Goal: Information Seeking & Learning: Learn about a topic

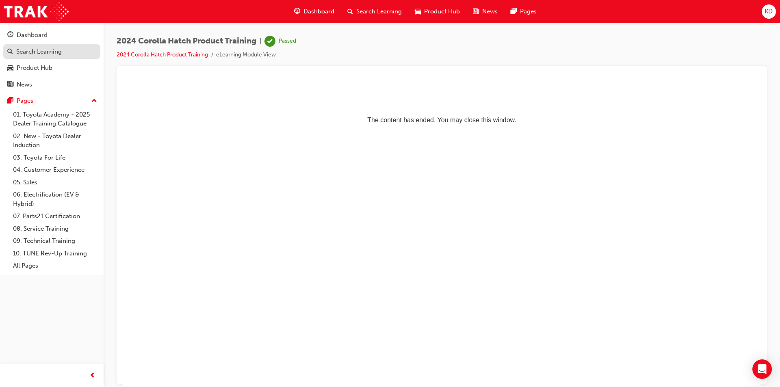
click at [45, 46] on link "Search Learning" at bounding box center [51, 51] width 97 height 15
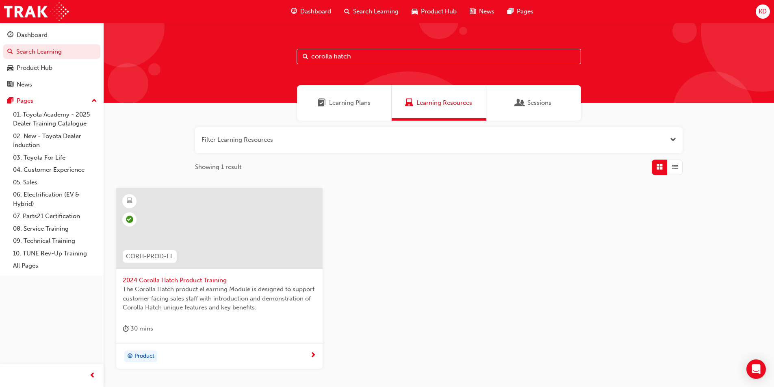
scroll to position [61, 0]
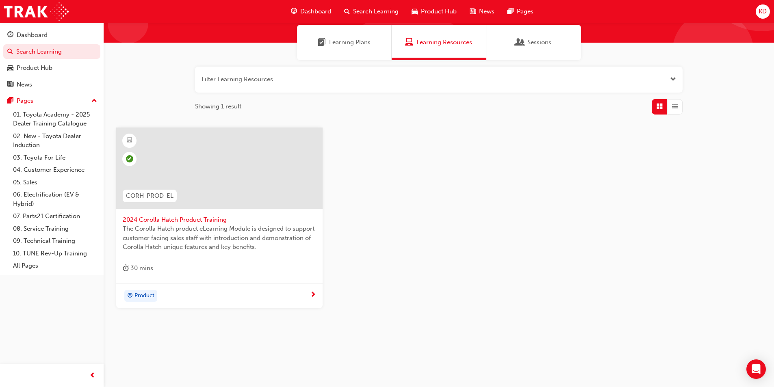
click at [355, 76] on button "button" at bounding box center [438, 80] width 487 height 26
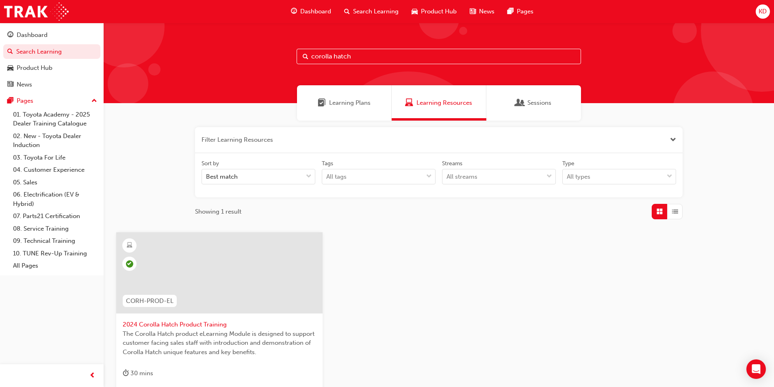
click at [365, 49] on input "corolla hatch" at bounding box center [438, 56] width 284 height 15
drag, startPoint x: 358, startPoint y: 54, endPoint x: 177, endPoint y: 59, distance: 180.4
click at [177, 59] on div "corolla hatch" at bounding box center [439, 63] width 670 height 80
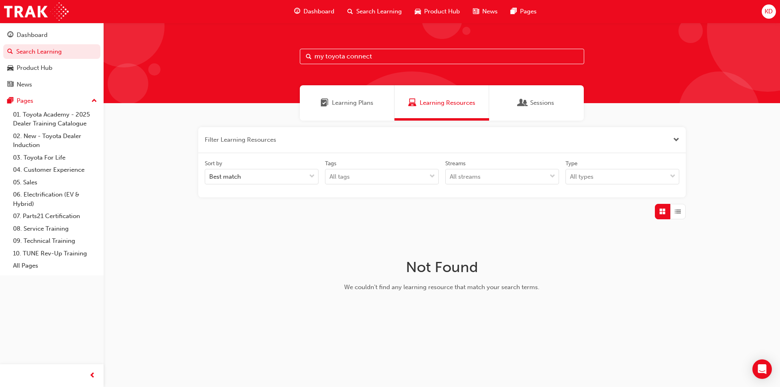
click at [326, 56] on input "my toyota connect" at bounding box center [442, 56] width 284 height 15
type input "mytoyota connect"
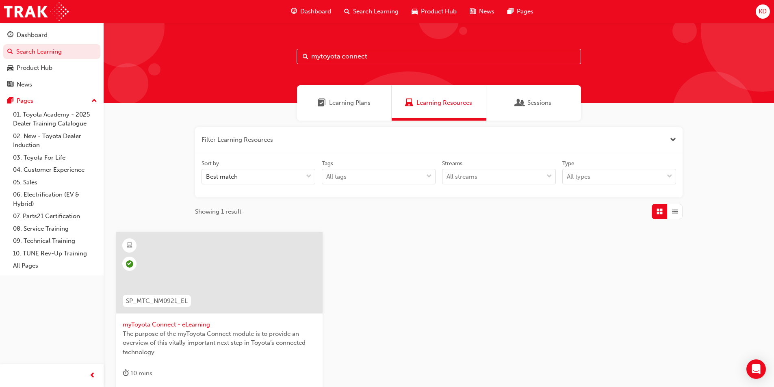
scroll to position [81, 0]
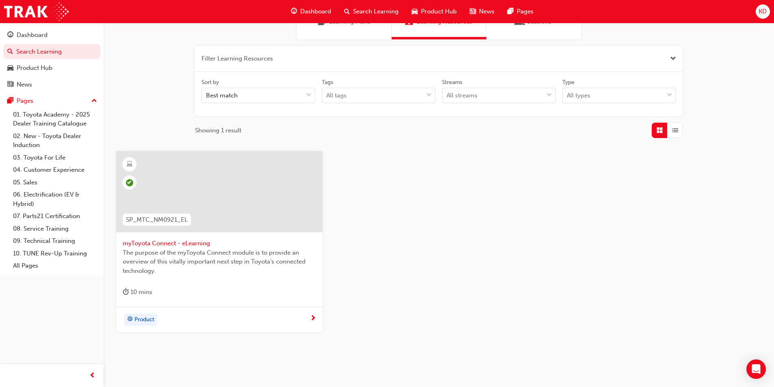
click at [160, 242] on span "myToyota Connect - eLearning" at bounding box center [219, 243] width 193 height 9
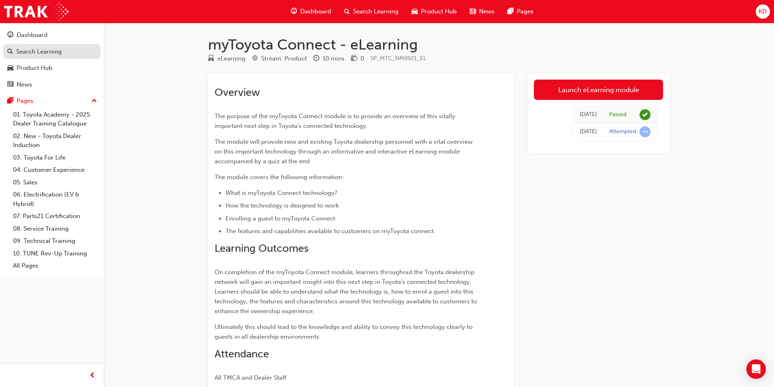
click at [36, 55] on div "Search Learning" at bounding box center [38, 51] width 45 height 9
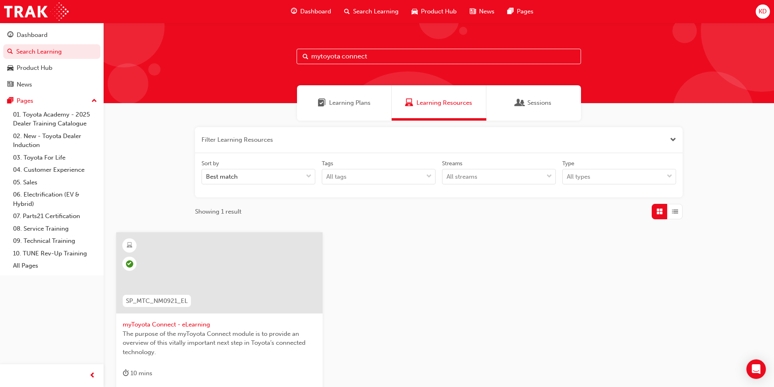
click at [381, 56] on input "mytoyota connect" at bounding box center [438, 56] width 284 height 15
type input "m"
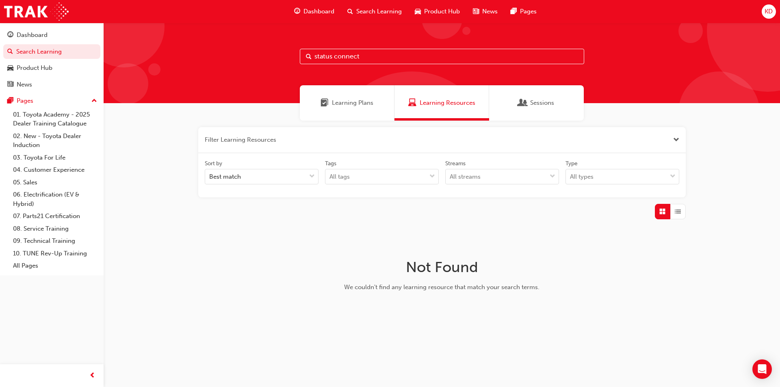
click at [363, 105] on span "Learning Plans" at bounding box center [352, 102] width 41 height 9
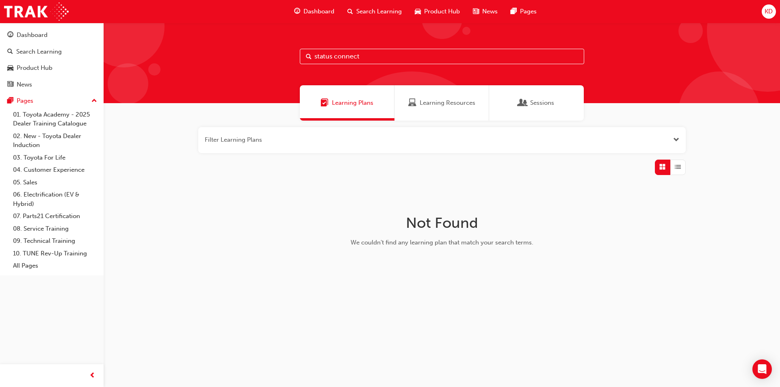
click at [368, 61] on input "status connect" at bounding box center [442, 56] width 284 height 15
type input "status connect & remote"
click at [443, 119] on div "Learning Resources" at bounding box center [441, 102] width 95 height 35
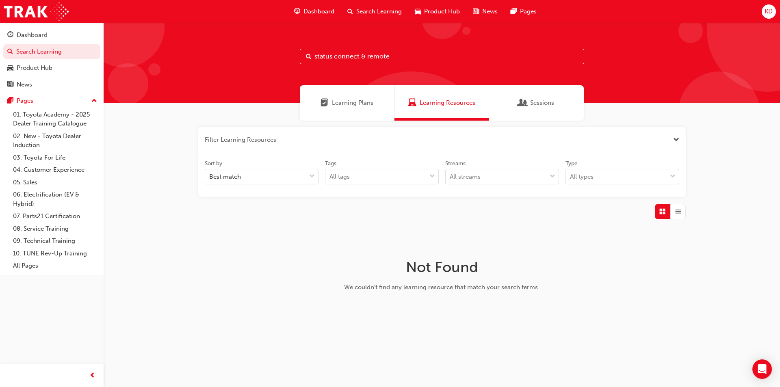
drag, startPoint x: 413, startPoint y: 59, endPoint x: 164, endPoint y: 76, distance: 250.3
click at [169, 76] on div "status connect & remote" at bounding box center [442, 63] width 676 height 80
type input "subsription"
click at [376, 104] on div "Learning Plans" at bounding box center [347, 102] width 95 height 35
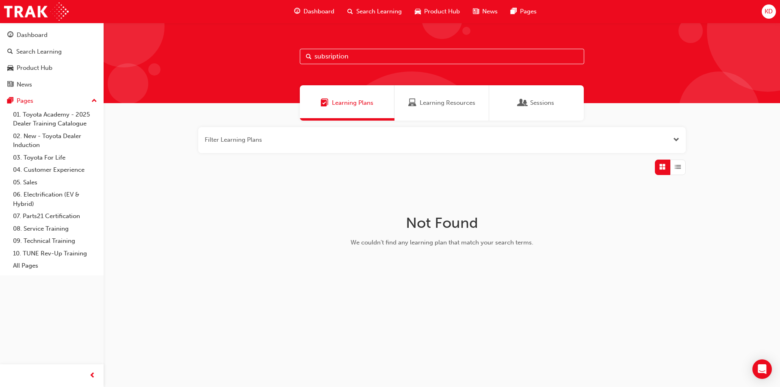
click at [416, 102] on span "Learning Resources" at bounding box center [412, 102] width 8 height 9
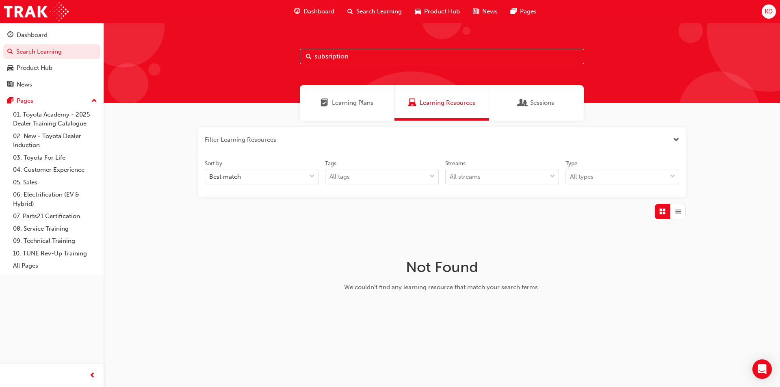
click at [335, 63] on input "subsription" at bounding box center [442, 56] width 284 height 15
drag, startPoint x: 349, startPoint y: 61, endPoint x: 234, endPoint y: 59, distance: 115.3
click at [234, 59] on div "subsription" at bounding box center [442, 63] width 676 height 80
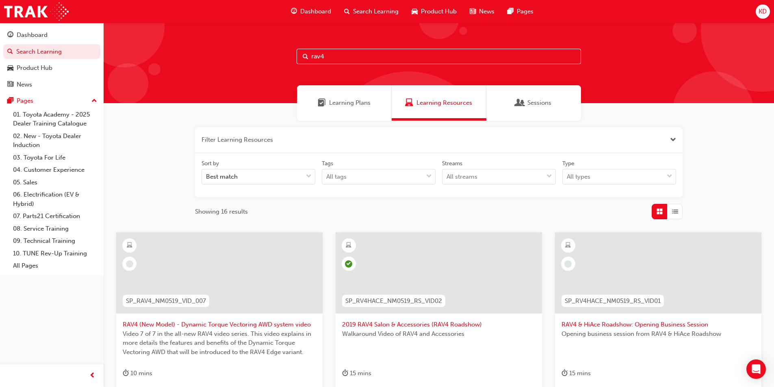
click at [349, 57] on input "rav4" at bounding box center [438, 56] width 284 height 15
type input "rav4 product training"
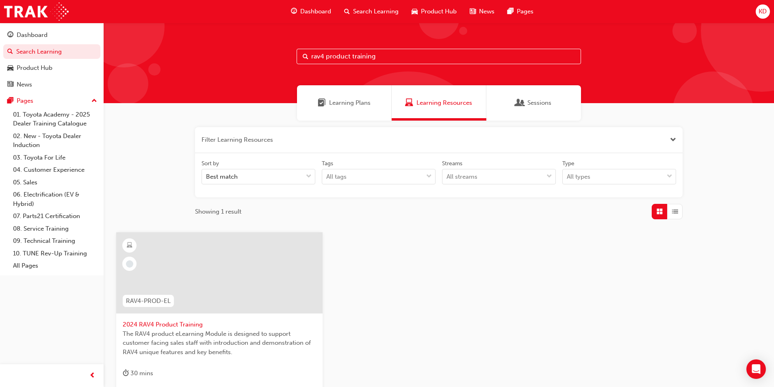
click at [219, 253] on div at bounding box center [219, 272] width 206 height 81
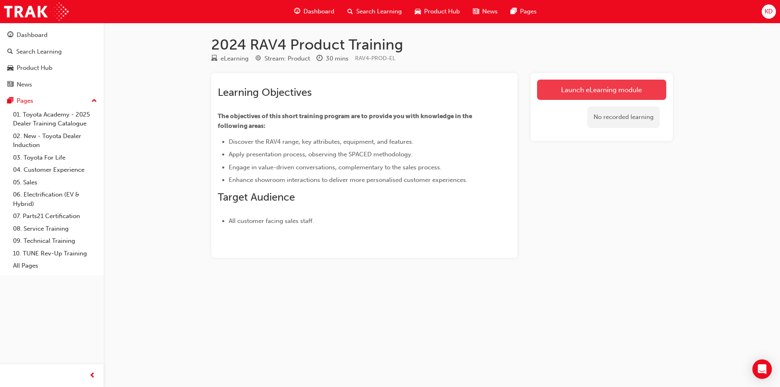
click at [592, 88] on link "Launch eLearning module" at bounding box center [601, 90] width 129 height 20
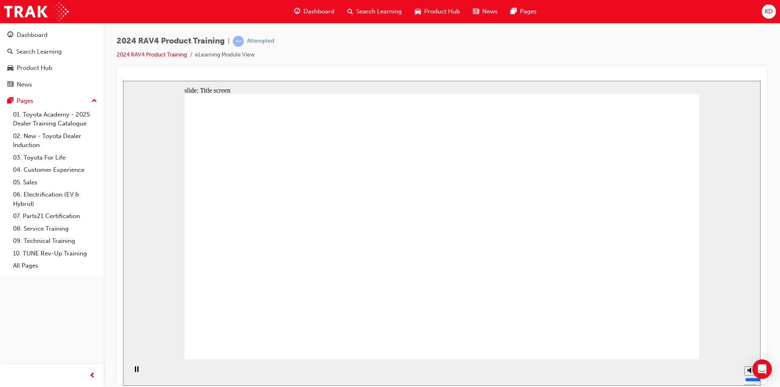
click at [760, 313] on div "slide: Title screen Oval 1 Toyota RAV4 Product Training START Toyota RAV4 Produ…" at bounding box center [441, 232] width 637 height 305
click at [749, 346] on input "volume" at bounding box center [771, 349] width 52 height 6
click at [750, 347] on input "volume" at bounding box center [771, 349] width 52 height 6
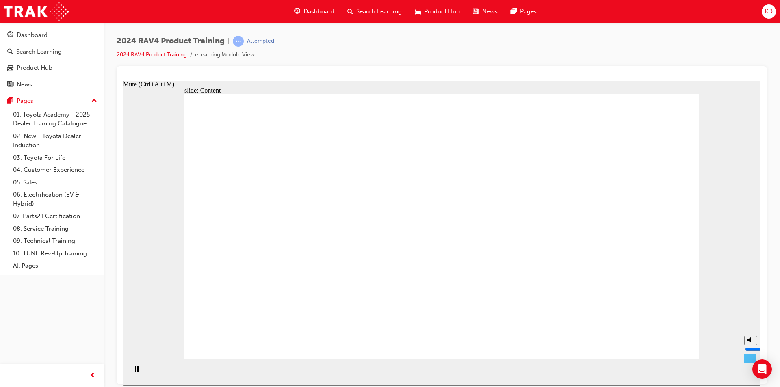
type input "4"
click at [750, 349] on input "volume" at bounding box center [771, 349] width 52 height 6
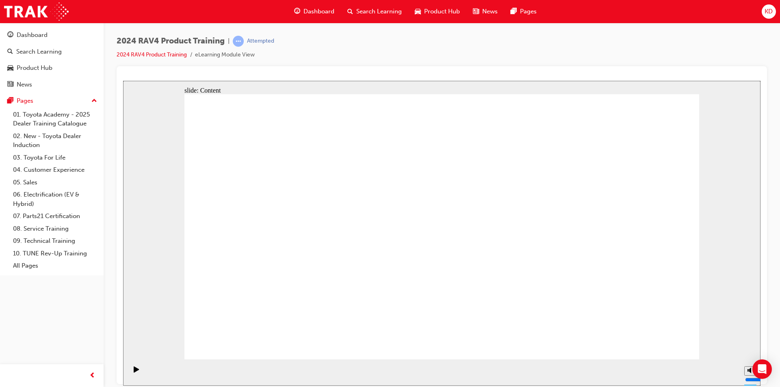
radio input "true"
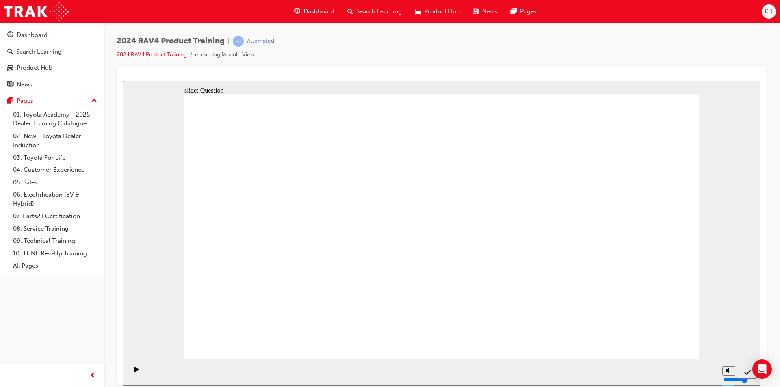
radio input "true"
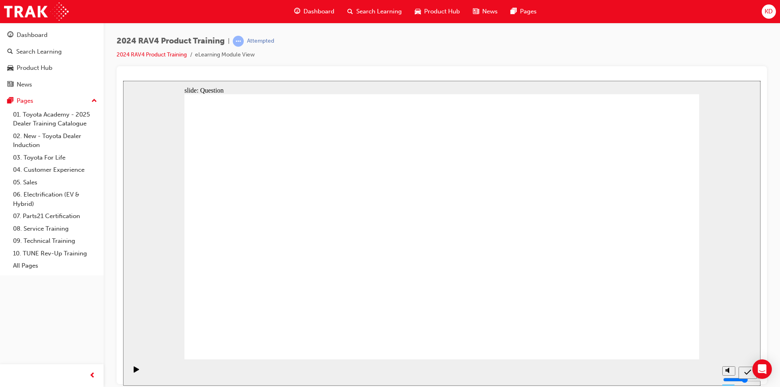
radio input "true"
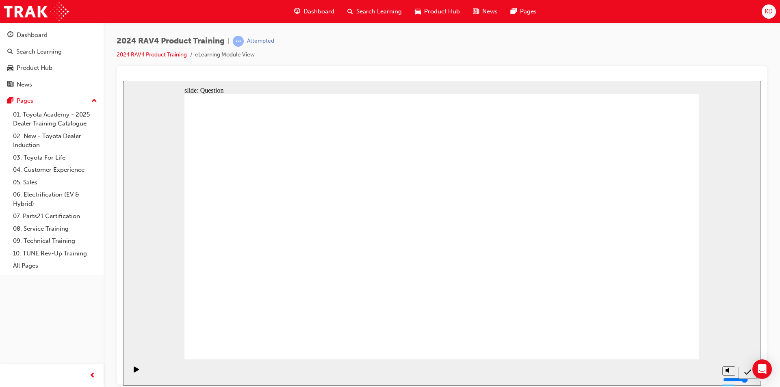
radio input "true"
drag, startPoint x: 583, startPoint y: 211, endPoint x: 382, endPoint y: 294, distance: 218.1
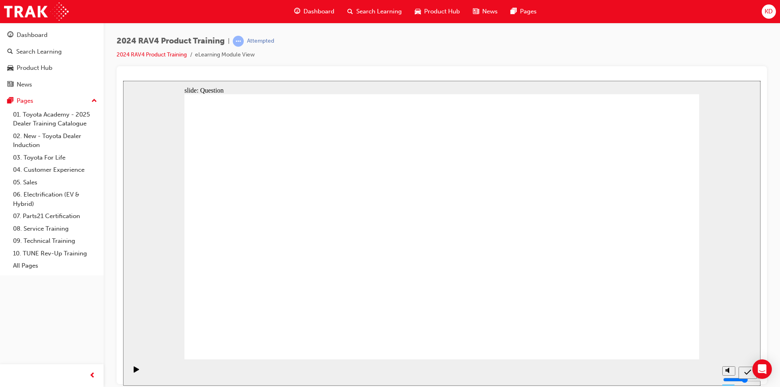
drag, startPoint x: 386, startPoint y: 201, endPoint x: 573, endPoint y: 290, distance: 207.6
drag, startPoint x: 285, startPoint y: 203, endPoint x: 292, endPoint y: 210, distance: 9.2
drag, startPoint x: 284, startPoint y: 209, endPoint x: 476, endPoint y: 281, distance: 205.2
drag, startPoint x: 484, startPoint y: 231, endPoint x: 328, endPoint y: 330, distance: 185.0
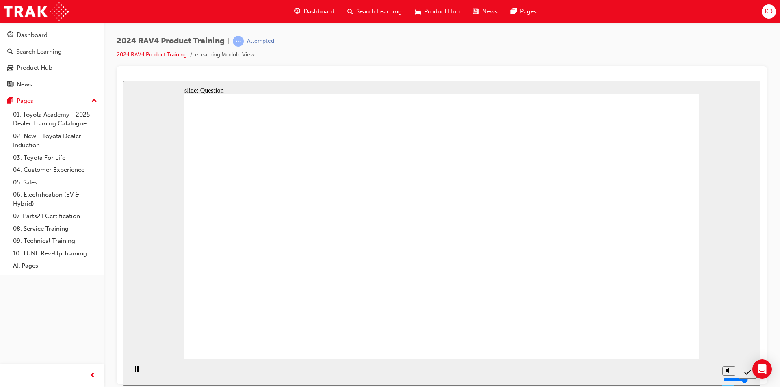
radio input "true"
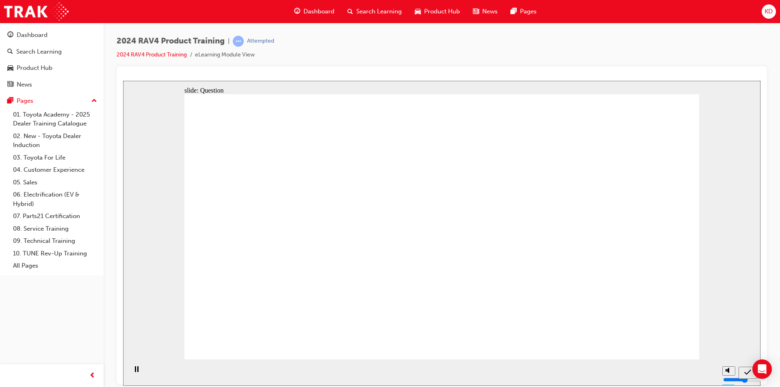
radio input "true"
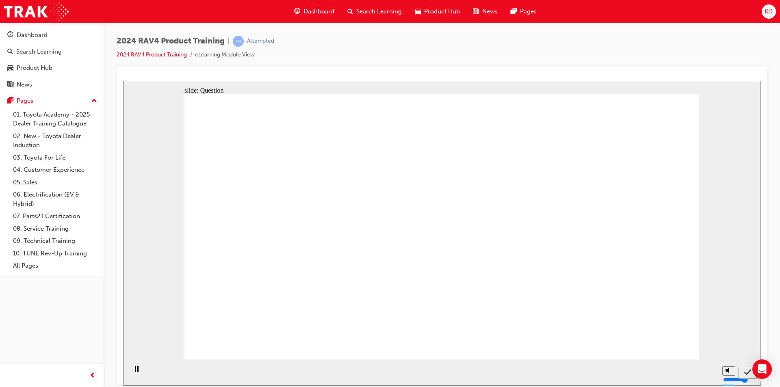
radio input "true"
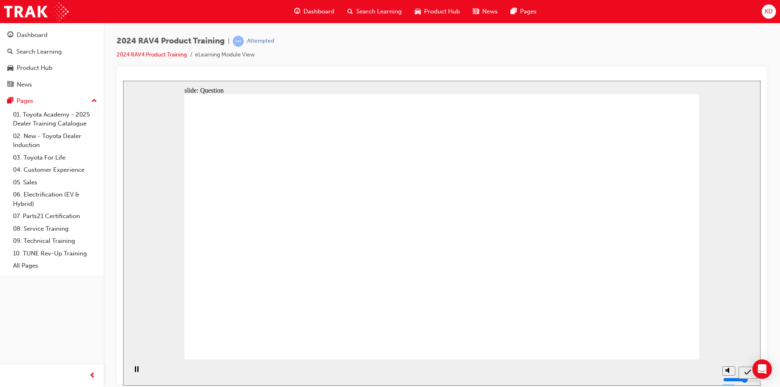
drag, startPoint x: 380, startPoint y: 197, endPoint x: 584, endPoint y: 272, distance: 217.6
drag, startPoint x: 607, startPoint y: 214, endPoint x: 404, endPoint y: 303, distance: 221.7
drag, startPoint x: 497, startPoint y: 194, endPoint x: 321, endPoint y: 283, distance: 198.1
drag, startPoint x: 286, startPoint y: 180, endPoint x: 498, endPoint y: 274, distance: 231.8
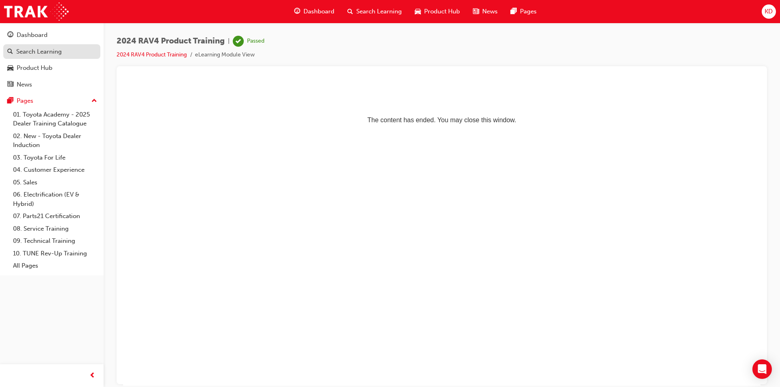
click at [27, 54] on div "Search Learning" at bounding box center [38, 51] width 45 height 9
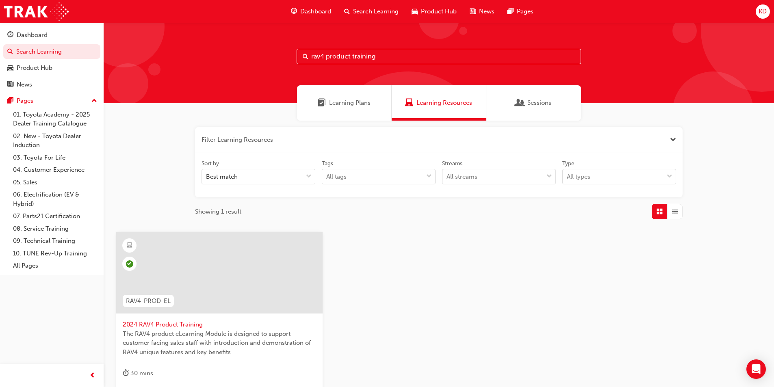
drag, startPoint x: 386, startPoint y: 60, endPoint x: 232, endPoint y: 72, distance: 154.4
click at [233, 72] on div "rav4 product training" at bounding box center [439, 63] width 670 height 80
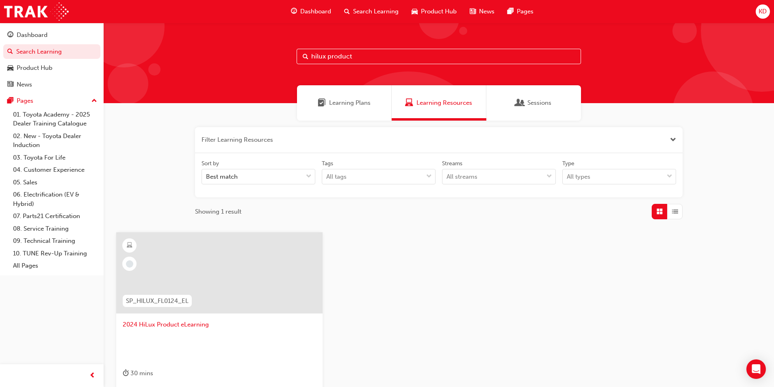
type input "hilux product"
click at [228, 255] on div at bounding box center [219, 272] width 206 height 81
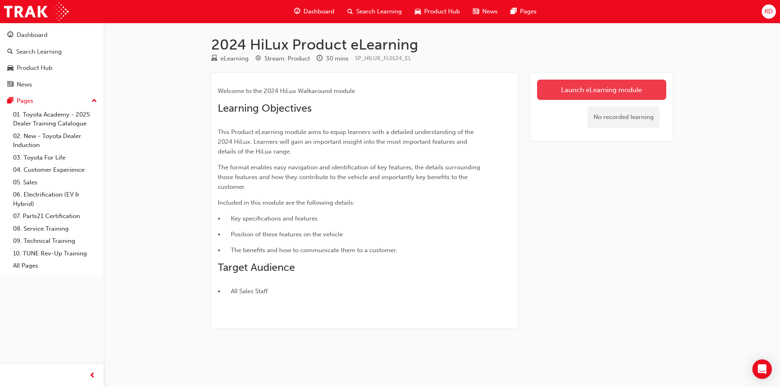
click at [621, 97] on link "Launch eLearning module" at bounding box center [601, 90] width 129 height 20
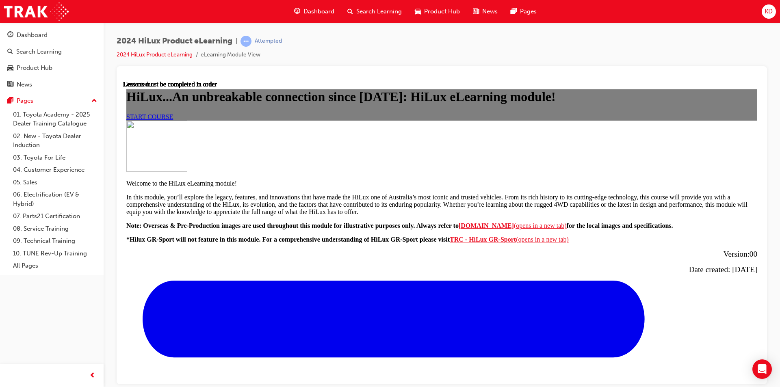
click at [173, 120] on link "START COURSE" at bounding box center [149, 116] width 47 height 7
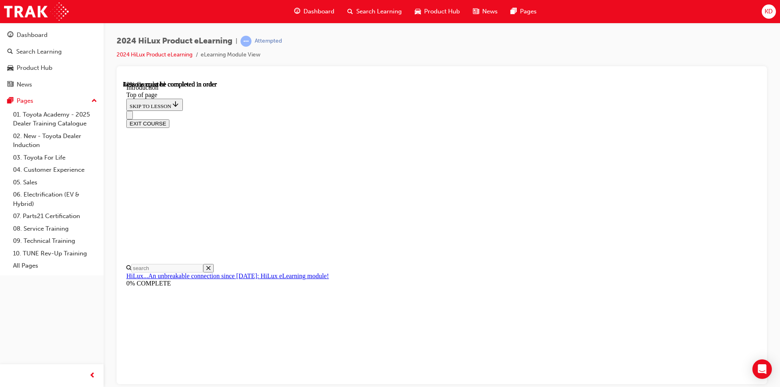
scroll to position [269, 0]
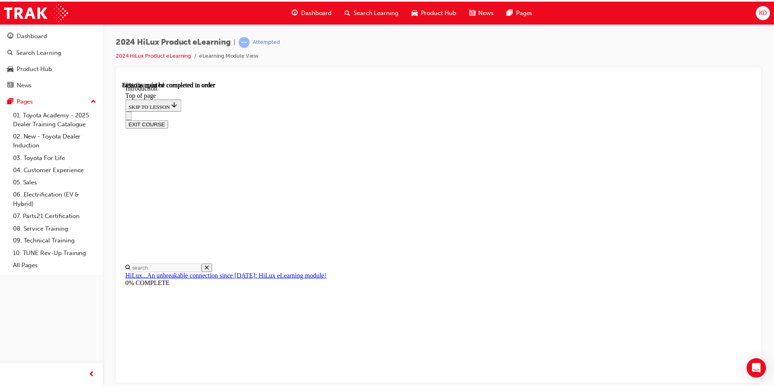
scroll to position [1000, 0]
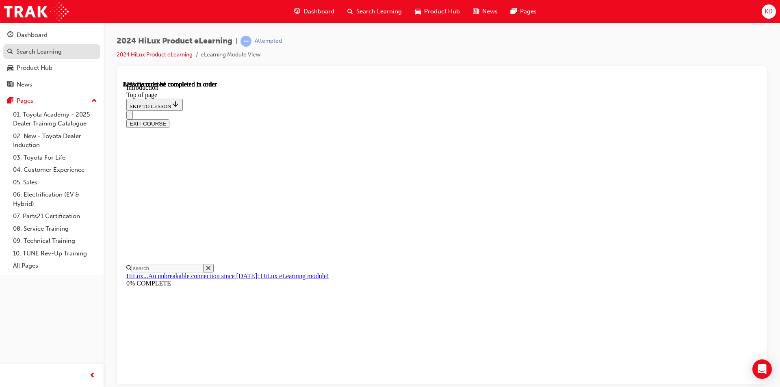
click at [27, 51] on div "Search Learning" at bounding box center [38, 51] width 45 height 9
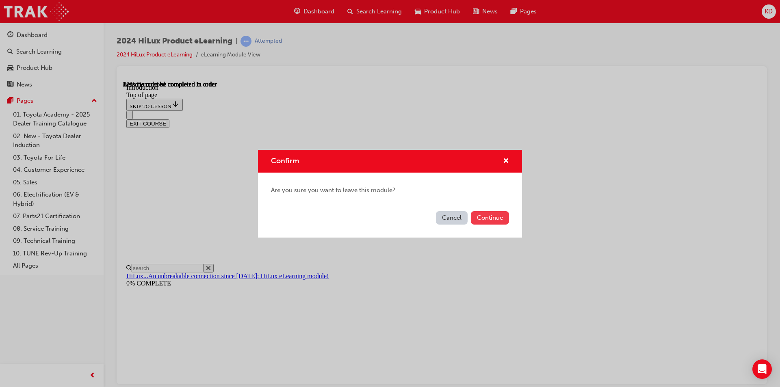
click at [493, 216] on button "Continue" at bounding box center [490, 217] width 38 height 13
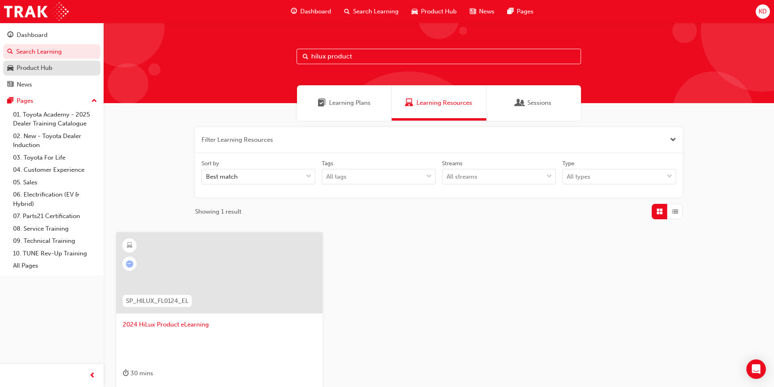
click at [35, 70] on div "Product Hub" at bounding box center [35, 67] width 36 height 9
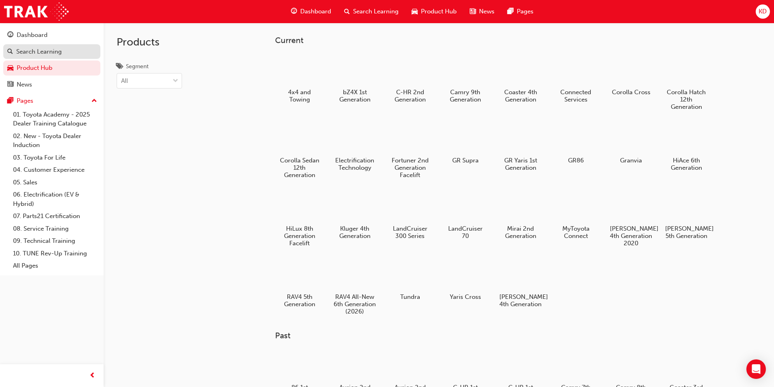
click at [54, 54] on div "Search Learning" at bounding box center [38, 51] width 45 height 9
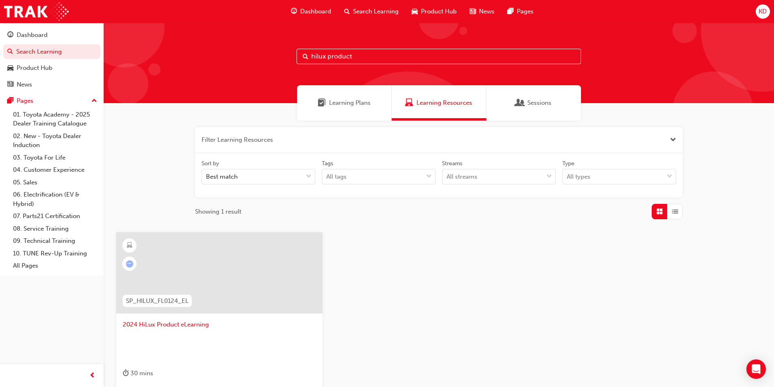
click at [359, 54] on input "hilux product" at bounding box center [438, 56] width 284 height 15
type input "h"
type input "my"
click at [192, 313] on div "SP_MTC_NM0921_EL" at bounding box center [156, 301] width 81 height 26
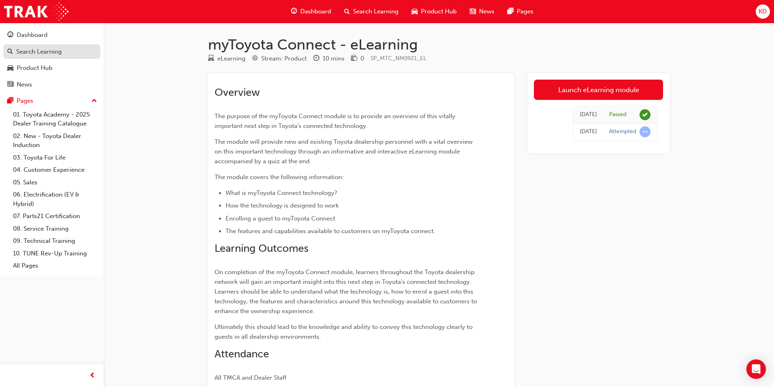
click at [45, 52] on div "Search Learning" at bounding box center [38, 51] width 45 height 9
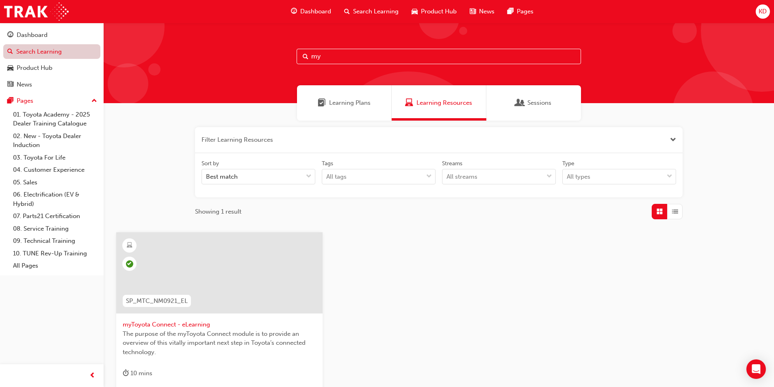
click at [46, 49] on link "Search Learning" at bounding box center [51, 51] width 97 height 15
drag, startPoint x: 333, startPoint y: 56, endPoint x: 242, endPoint y: 36, distance: 93.5
click at [249, 38] on div "my" at bounding box center [439, 63] width 670 height 80
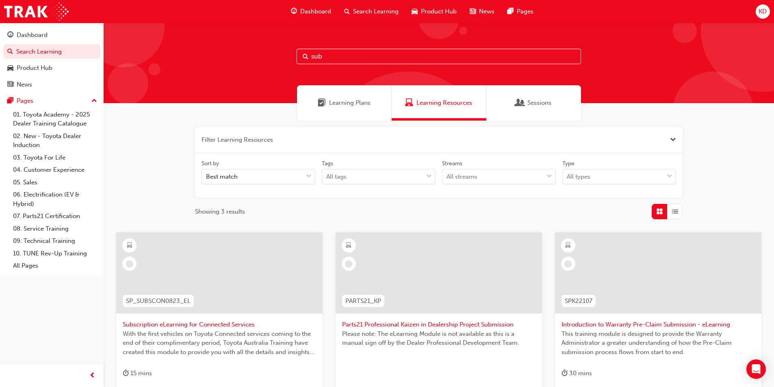
scroll to position [105, 0]
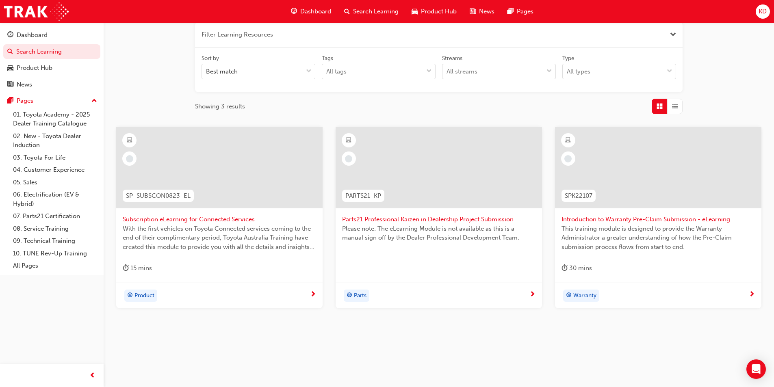
type input "sub"
click at [314, 255] on div "Subscription eLearning for Connected Services With the first vehicles on Toyota…" at bounding box center [219, 205] width 206 height 156
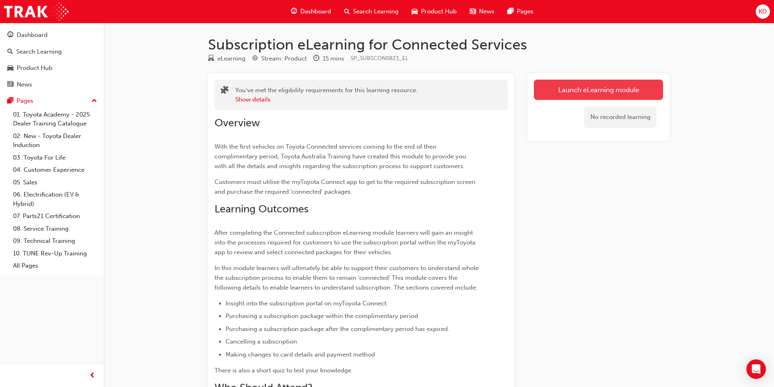
click at [584, 95] on link "Launch eLearning module" at bounding box center [598, 90] width 129 height 20
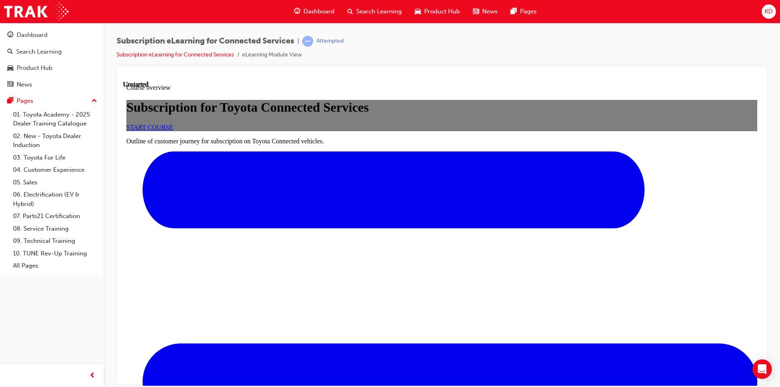
click at [445, 131] on div "START COURSE" at bounding box center [441, 126] width 631 height 7
click at [173, 130] on link "START COURSE" at bounding box center [149, 126] width 47 height 7
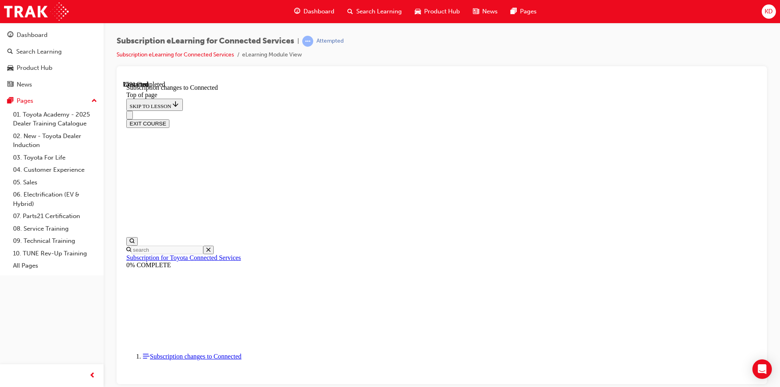
scroll to position [426, 0]
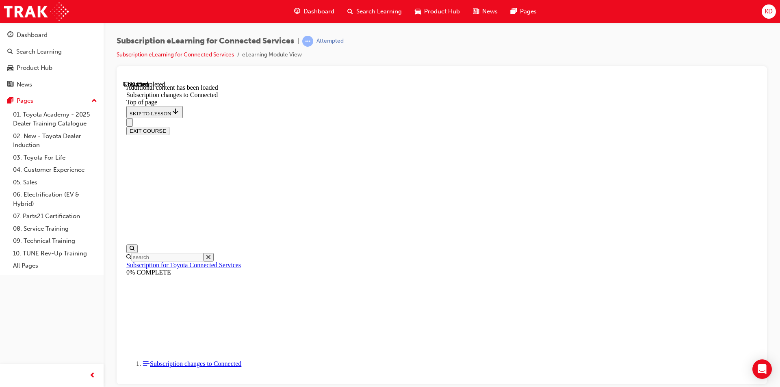
scroll to position [969, 0]
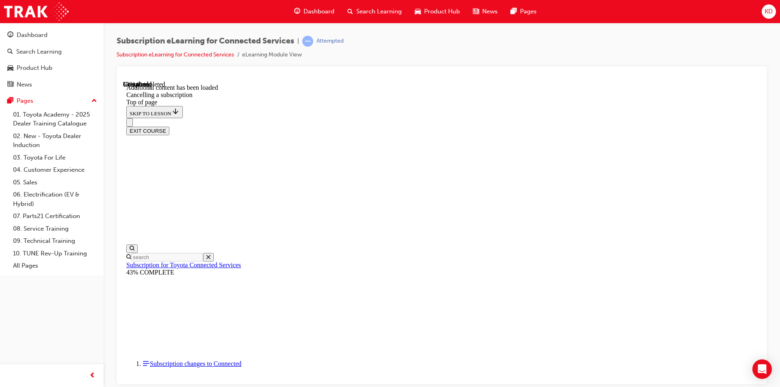
scroll to position [147, 0]
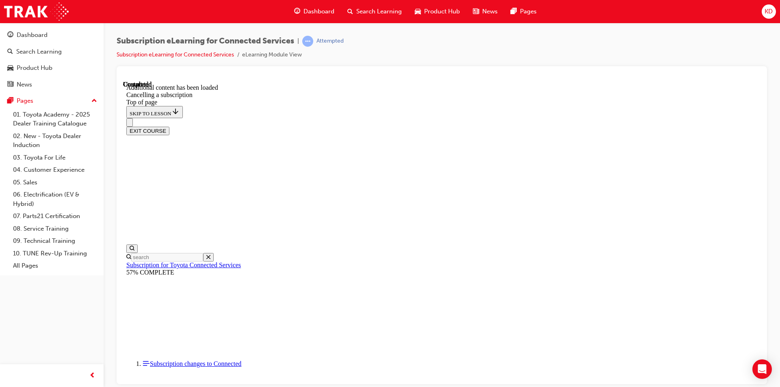
scroll to position [735, 0]
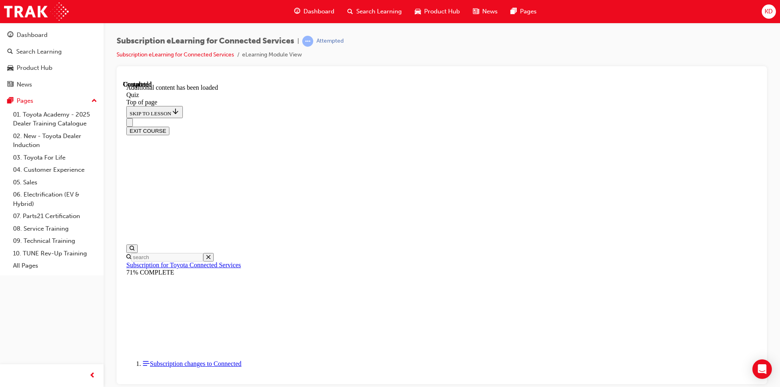
scroll to position [25, 0]
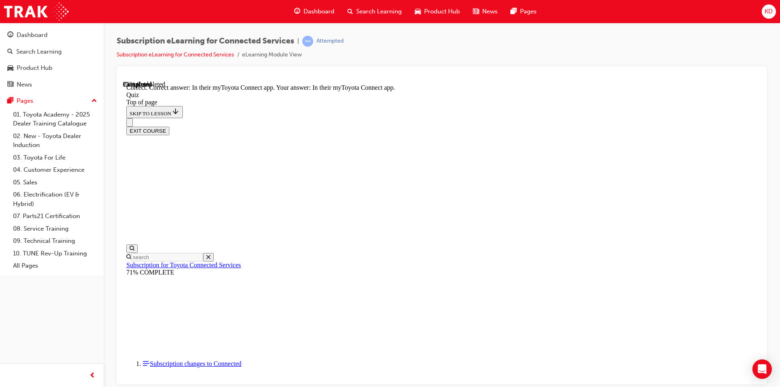
scroll to position [65, 0]
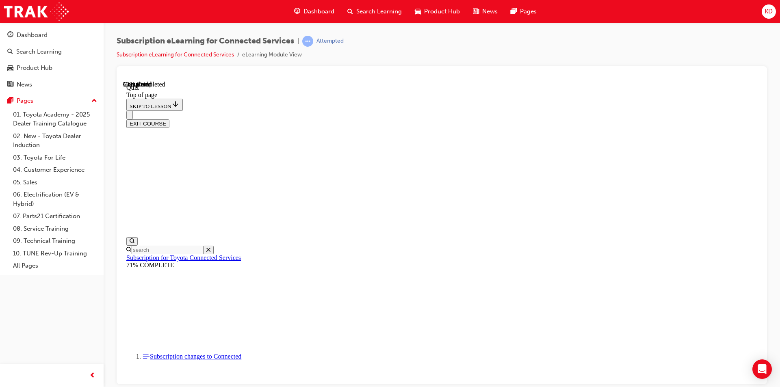
scroll to position [25, 0]
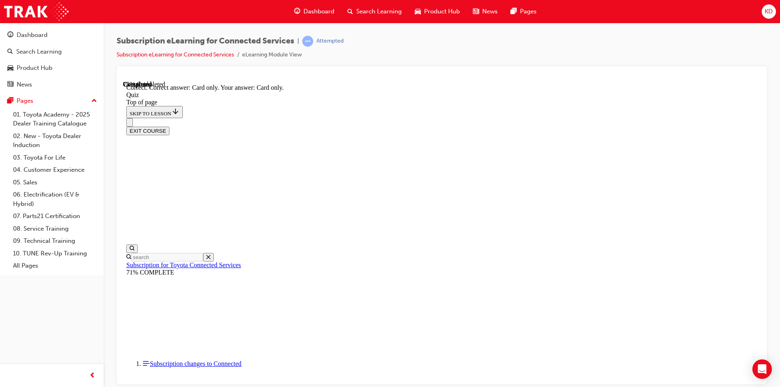
scroll to position [91, 0]
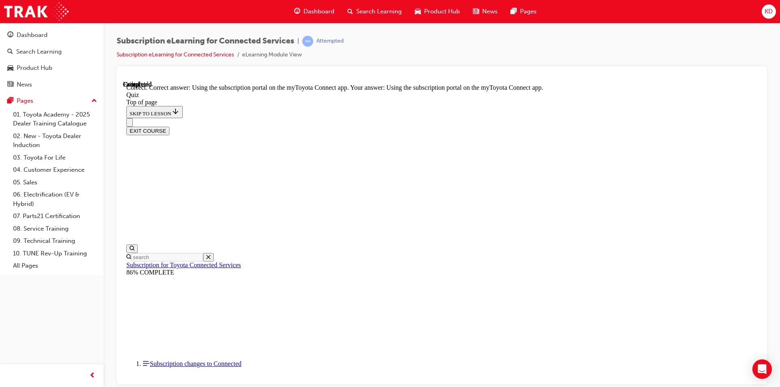
scroll to position [91, 0]
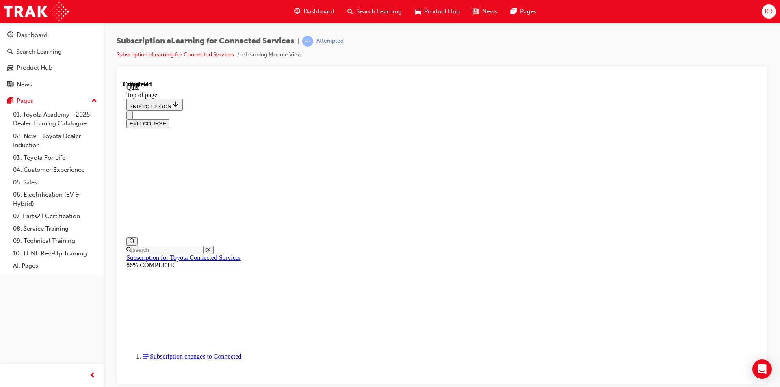
scroll to position [136, 0]
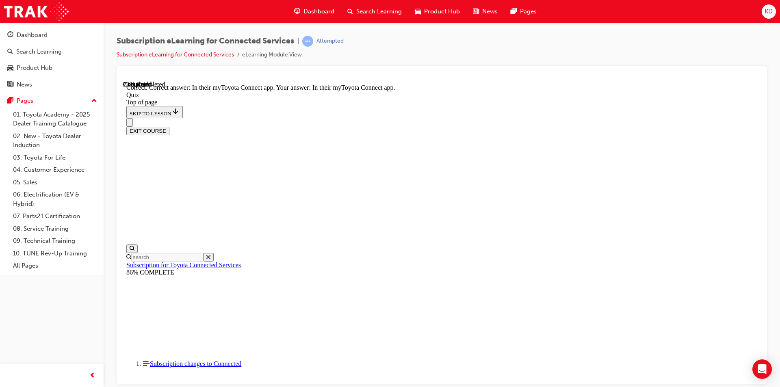
scroll to position [104, 0]
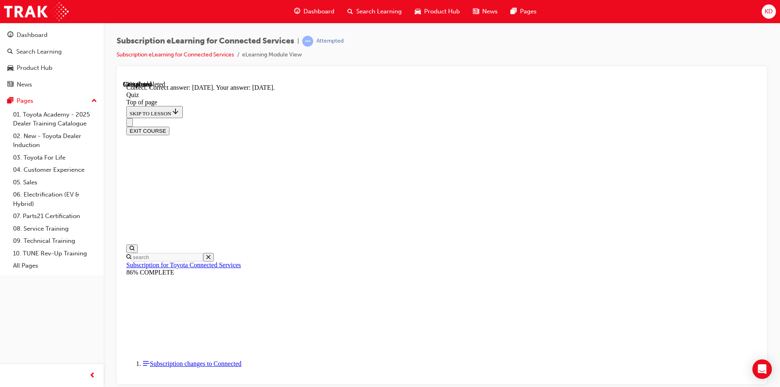
scroll to position [104, 0]
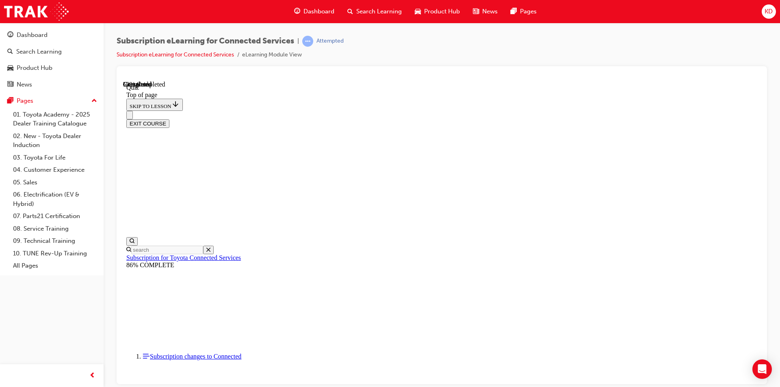
scroll to position [25, 0]
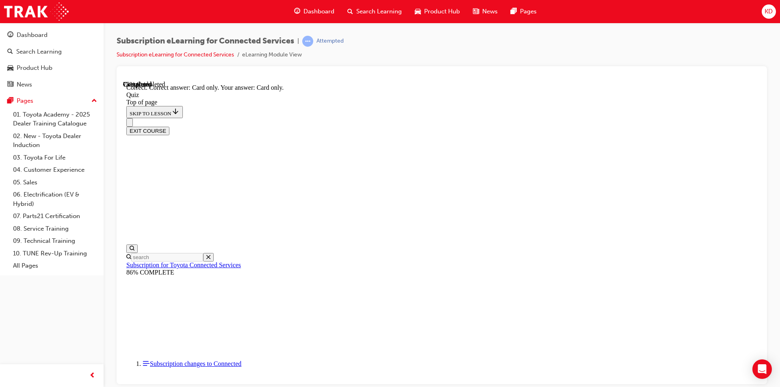
scroll to position [91, 0]
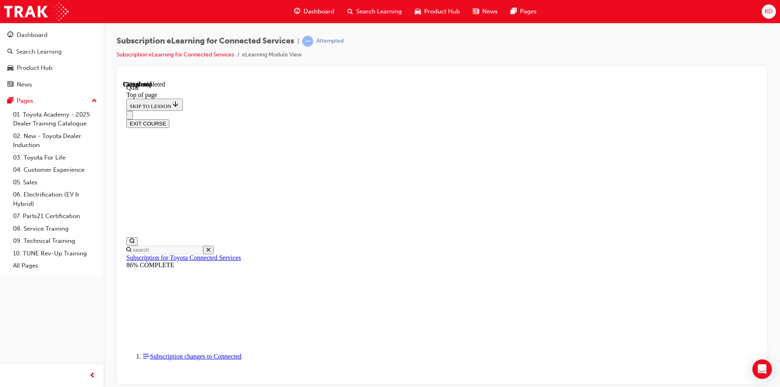
scroll to position [25, 0]
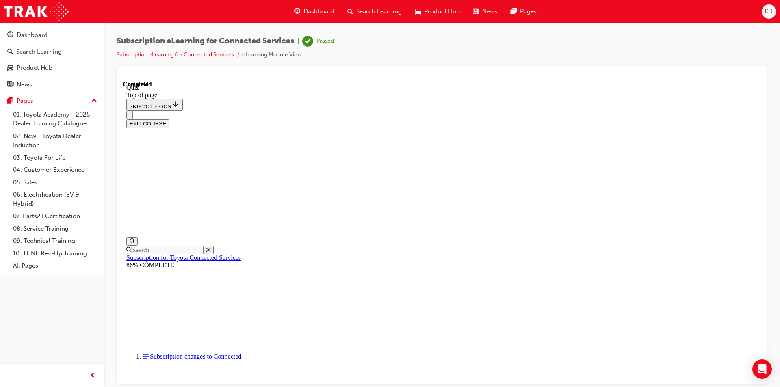
scroll to position [136, 0]
click at [169, 119] on button "EXIT COURSE" at bounding box center [147, 123] width 43 height 9
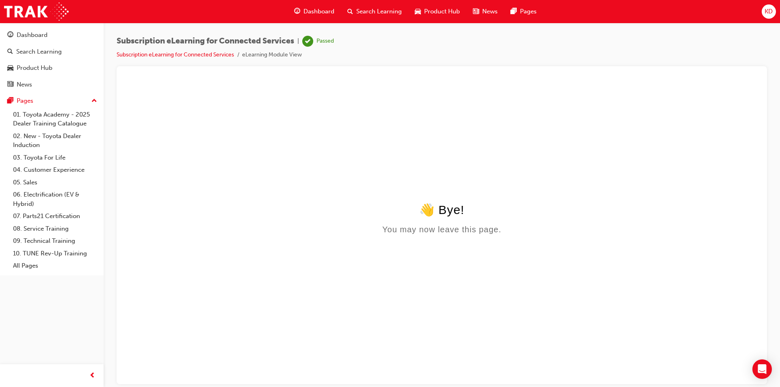
scroll to position [0, 0]
click at [52, 39] on div "Dashboard" at bounding box center [51, 35] width 89 height 10
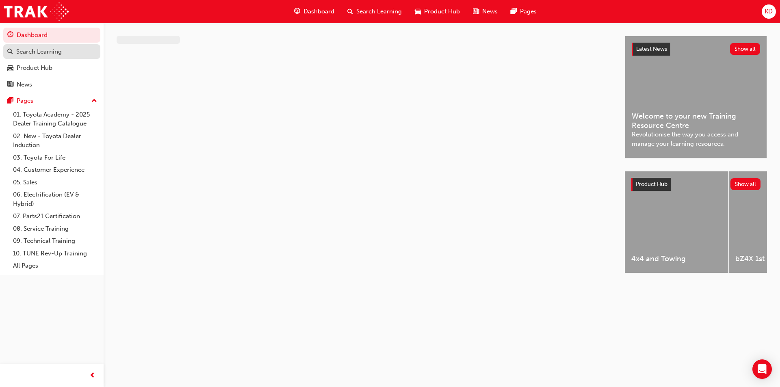
click at [51, 48] on div "Search Learning" at bounding box center [38, 51] width 45 height 9
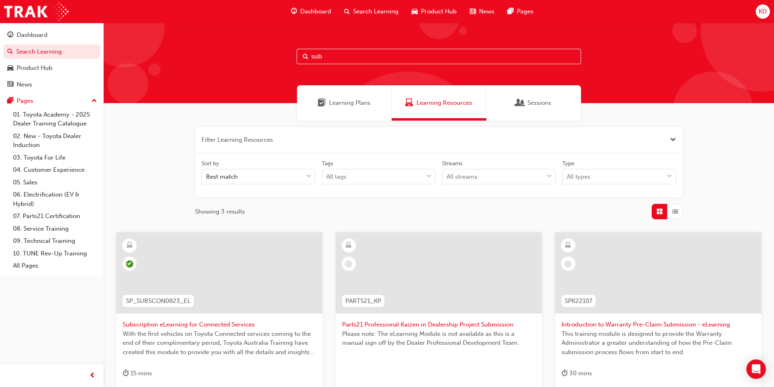
drag, startPoint x: 361, startPoint y: 54, endPoint x: 170, endPoint y: 58, distance: 191.3
click at [171, 59] on div "sub" at bounding box center [439, 63] width 670 height 80
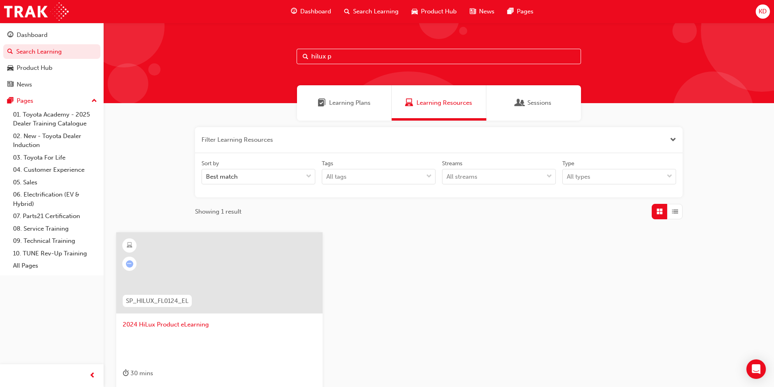
type input "hilux p"
click at [199, 273] on div at bounding box center [219, 272] width 206 height 81
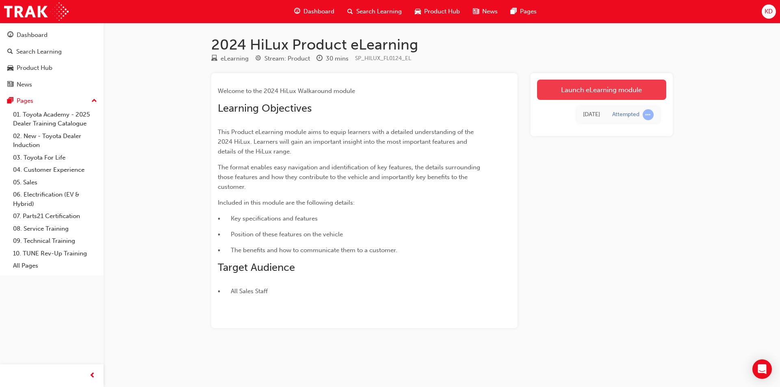
click at [557, 93] on link "Launch eLearning module" at bounding box center [601, 90] width 129 height 20
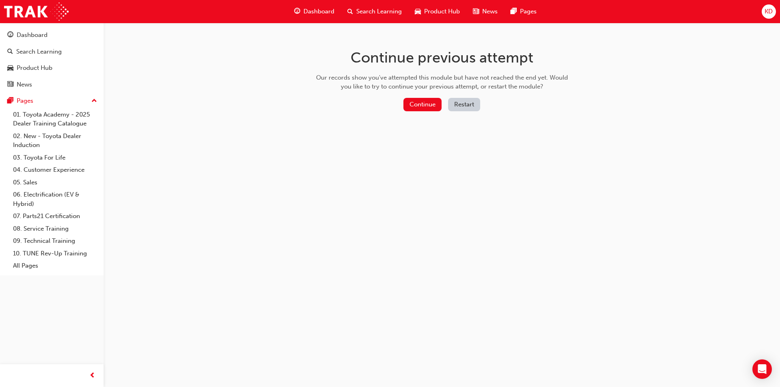
click at [463, 106] on button "Restart" at bounding box center [464, 104] width 32 height 13
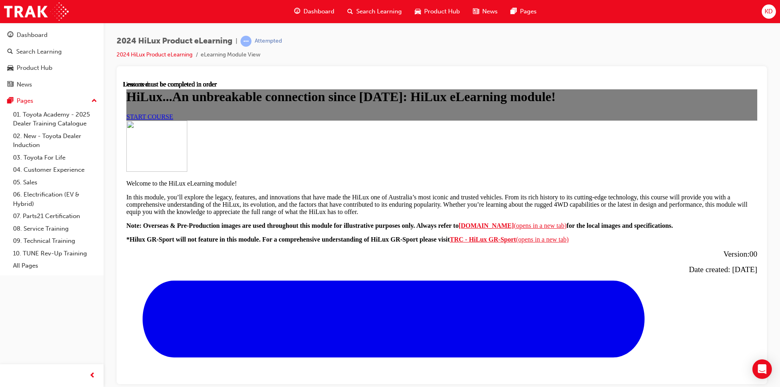
click at [173, 120] on link "START COURSE" at bounding box center [149, 116] width 47 height 7
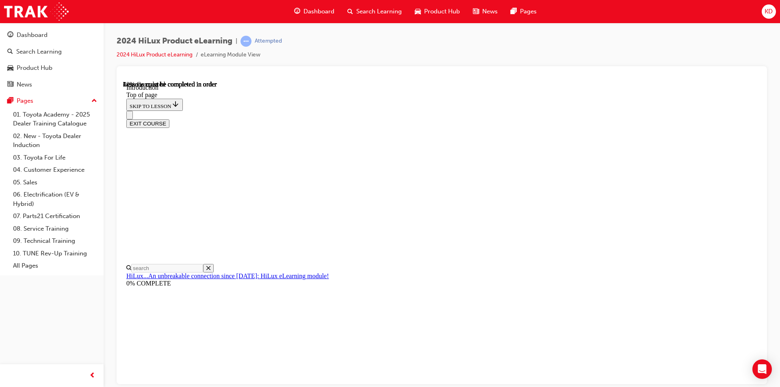
scroll to position [309, 0]
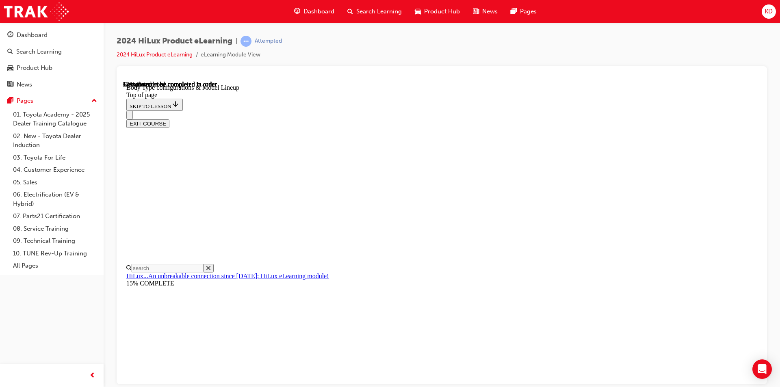
scroll to position [228, 0]
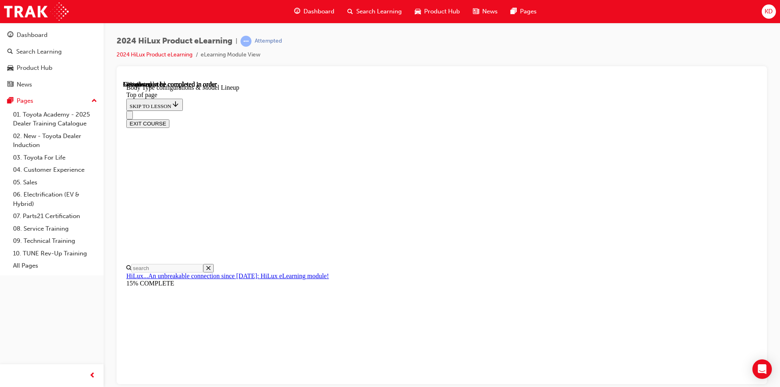
scroll to position [282, 0]
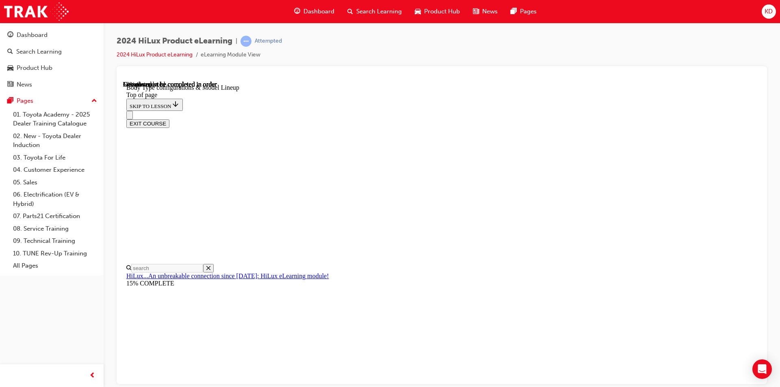
scroll to position [275, 0]
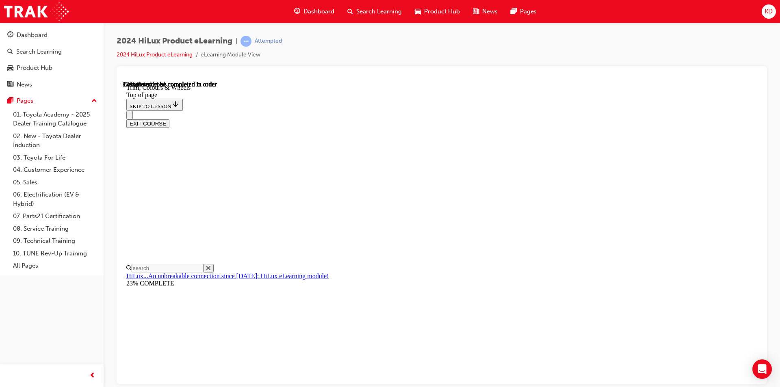
scroll to position [1122, 0]
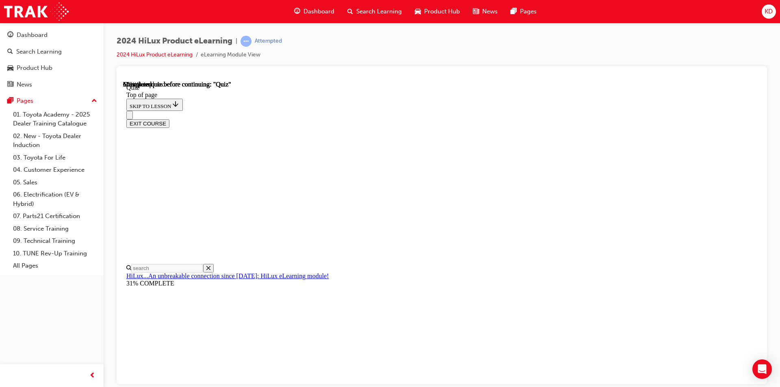
drag, startPoint x: 359, startPoint y: 201, endPoint x: 549, endPoint y: 203, distance: 189.3
drag, startPoint x: 360, startPoint y: 201, endPoint x: 498, endPoint y: 201, distance: 138.5
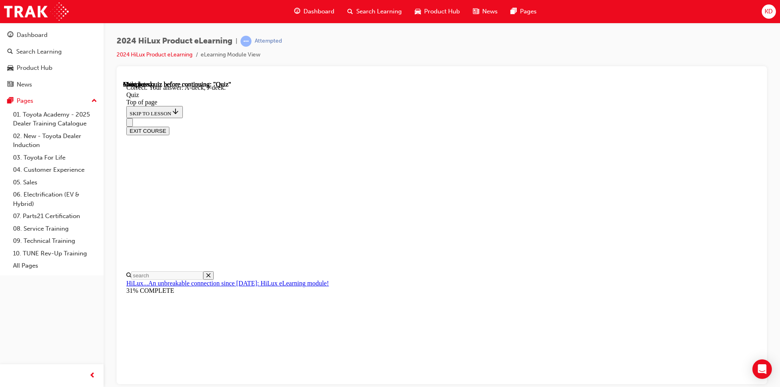
scroll to position [133, 0]
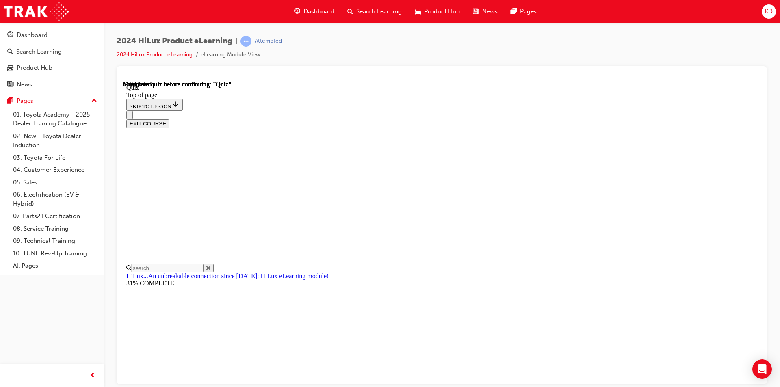
scroll to position [136, 0]
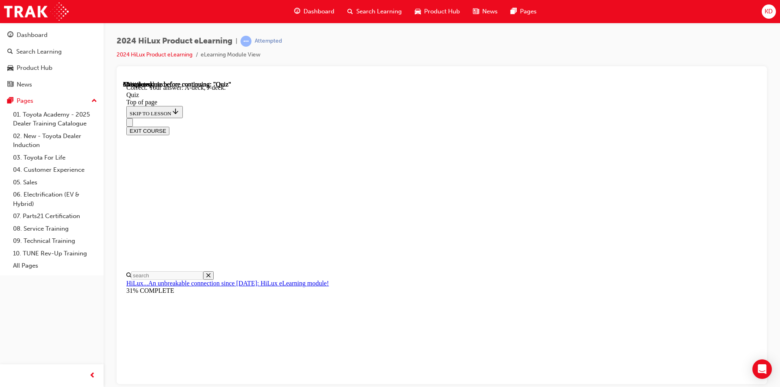
scroll to position [143, 0]
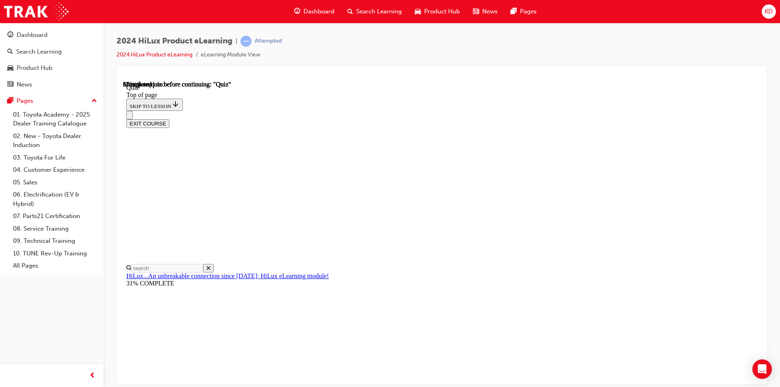
scroll to position [65, 0]
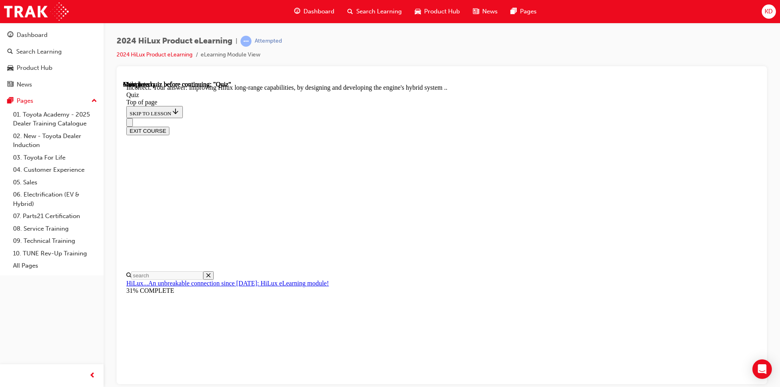
scroll to position [147, 0]
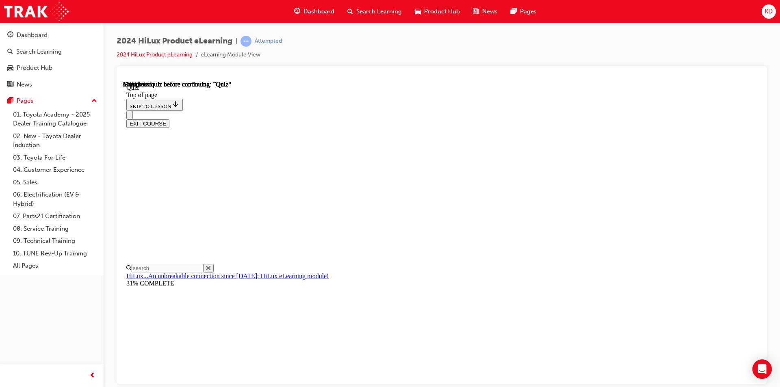
scroll to position [136, 0]
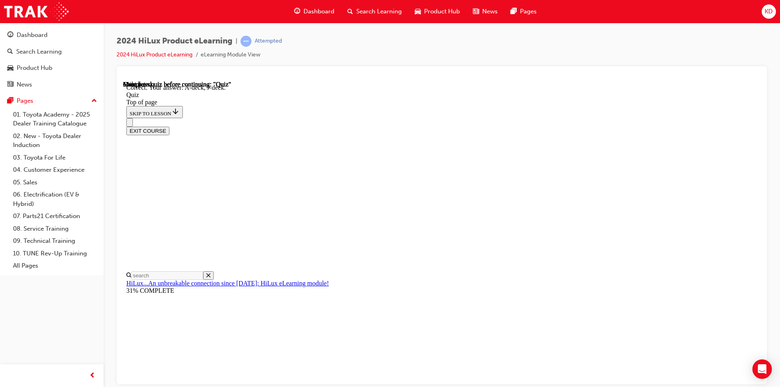
scroll to position [133, 0]
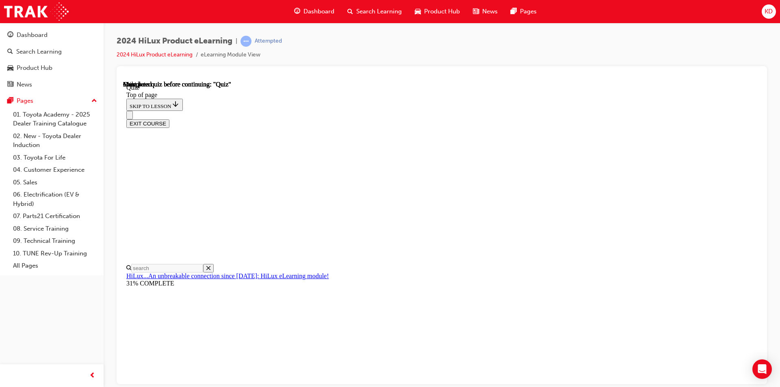
scroll to position [136, 0]
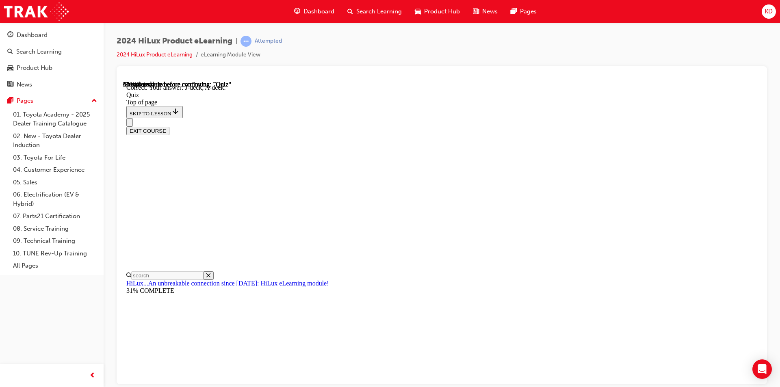
scroll to position [143, 0]
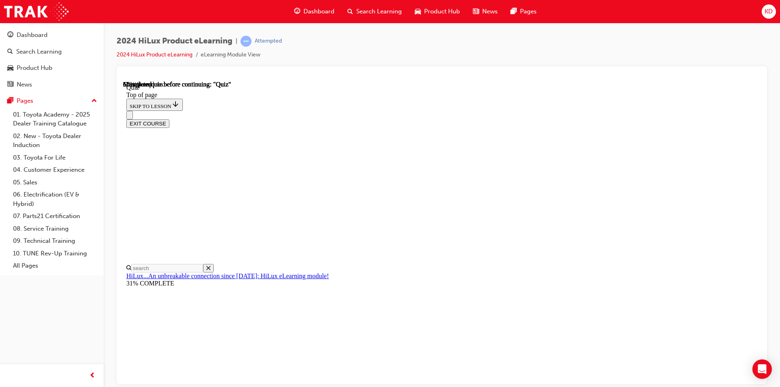
scroll to position [106, 0]
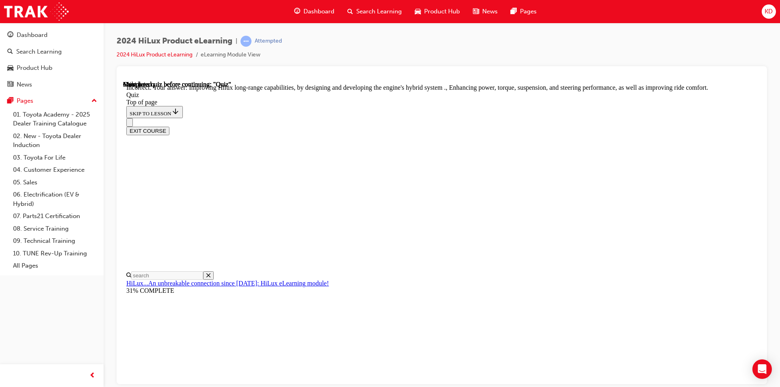
scroll to position [171, 0]
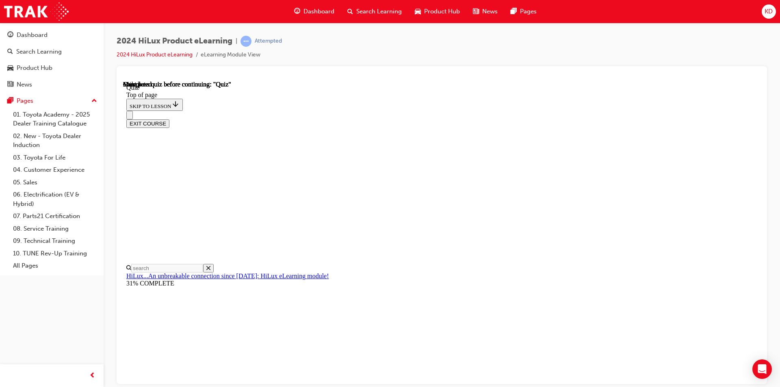
scroll to position [136, 0]
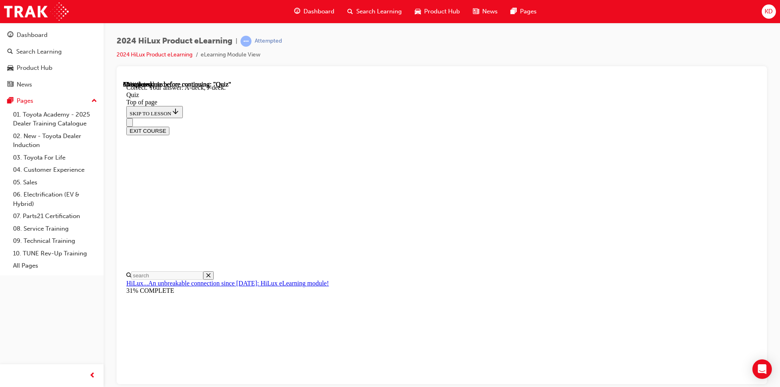
scroll to position [134, 0]
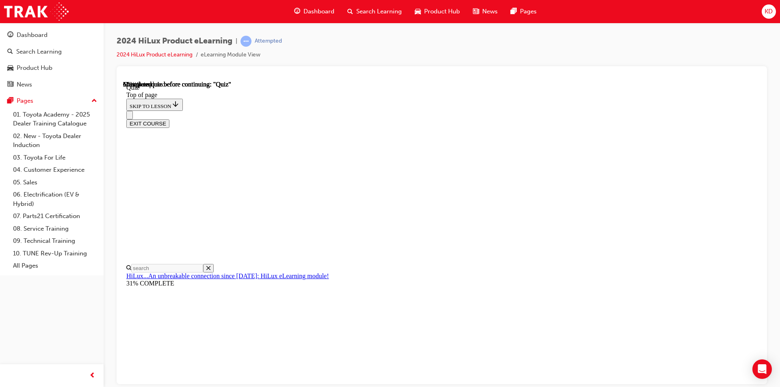
scroll to position [106, 0]
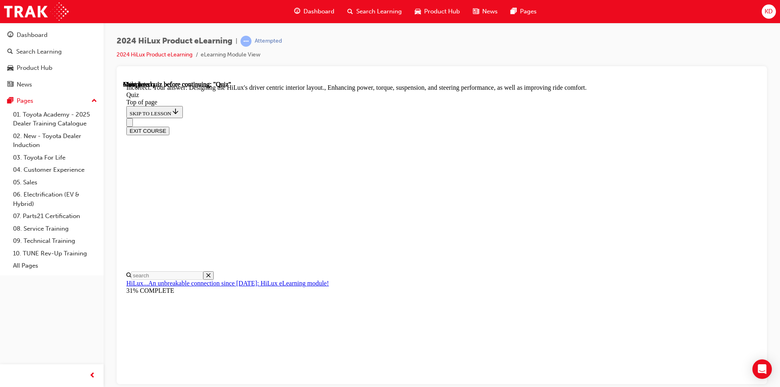
scroll to position [171, 0]
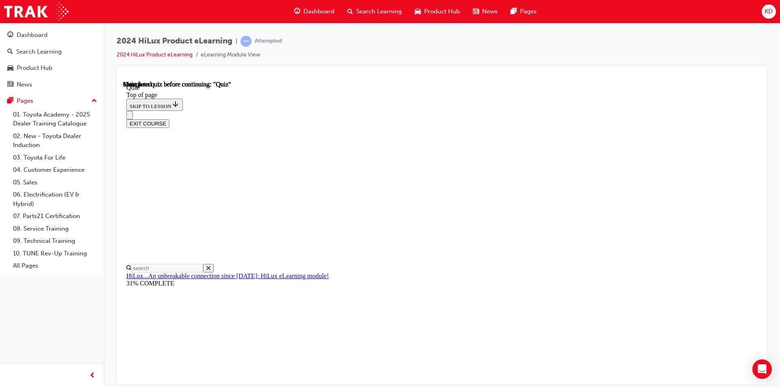
scroll to position [136, 0]
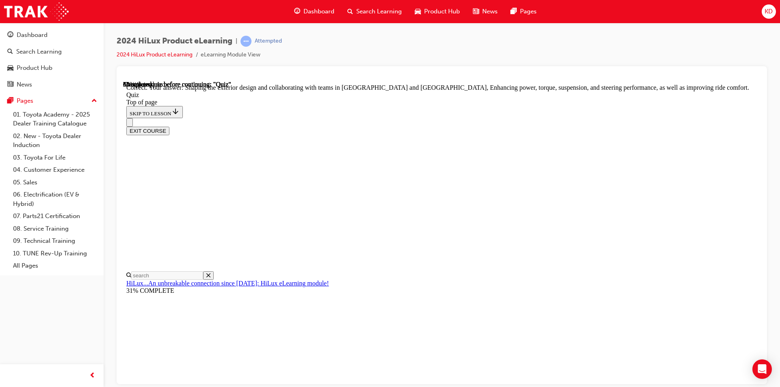
scroll to position [171, 0]
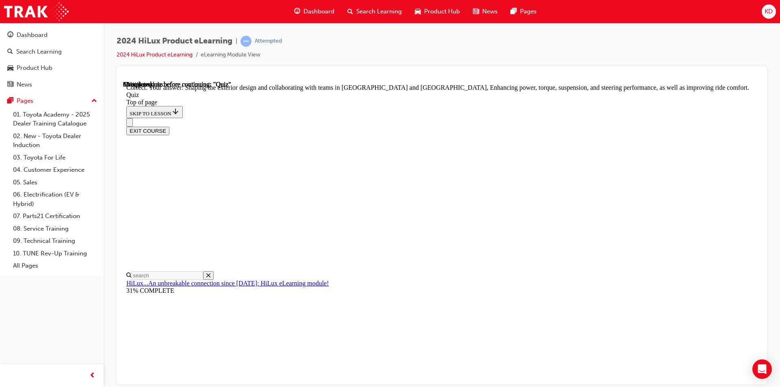
scroll to position [83, 0]
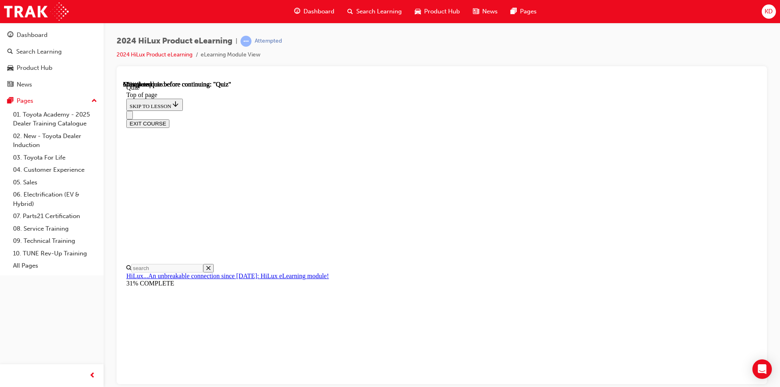
scroll to position [94, 0]
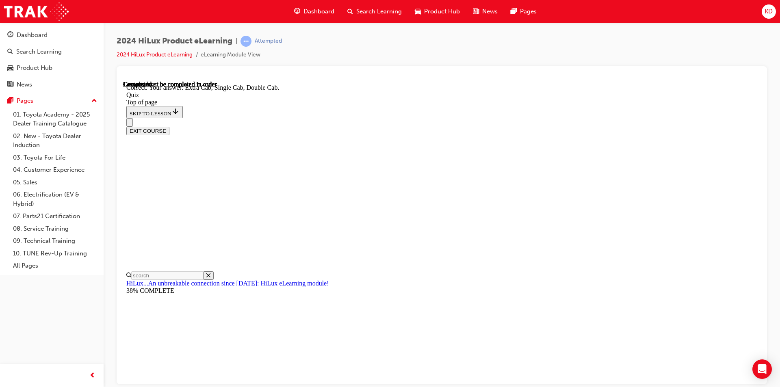
scroll to position [193, 0]
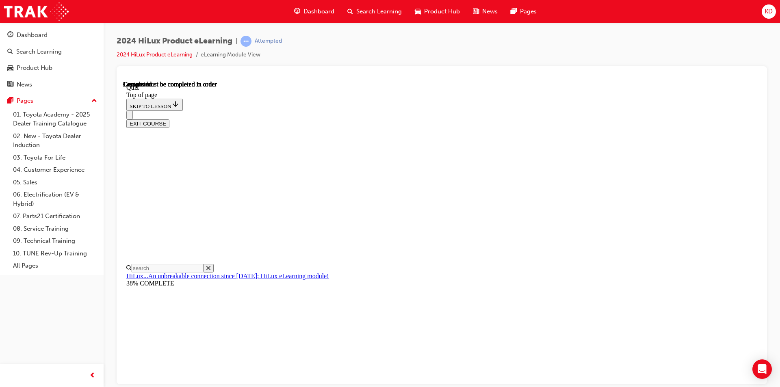
scroll to position [136, 0]
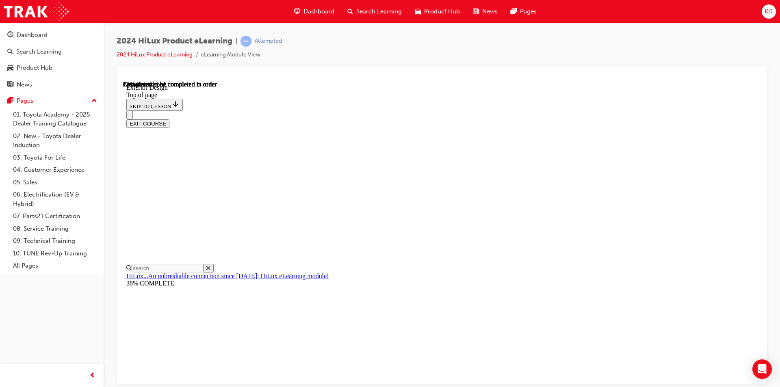
scroll to position [966, 0]
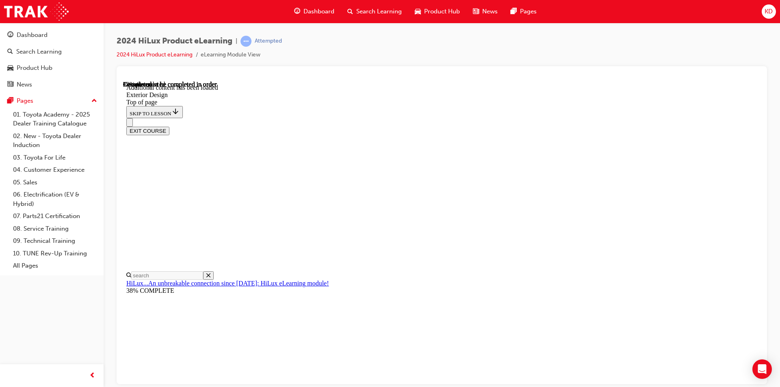
scroll to position [1449, 0]
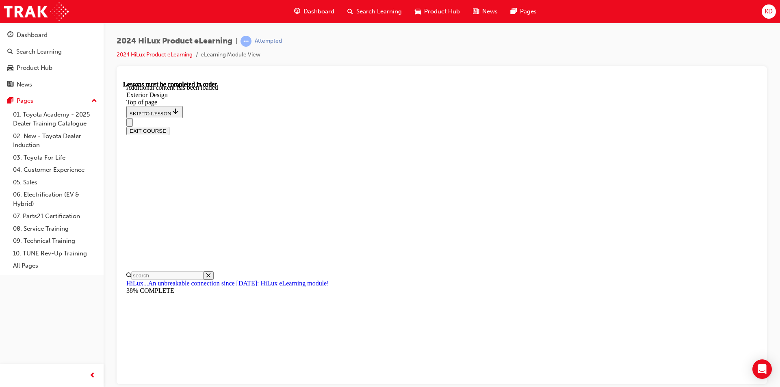
scroll to position [1408, 0]
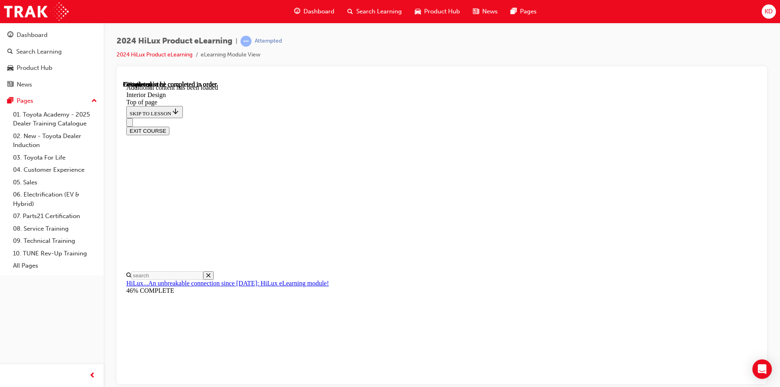
scroll to position [147, 0]
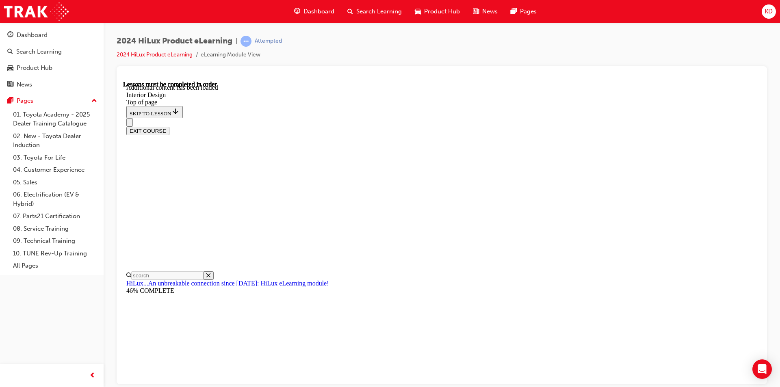
scroll to position [531, 0]
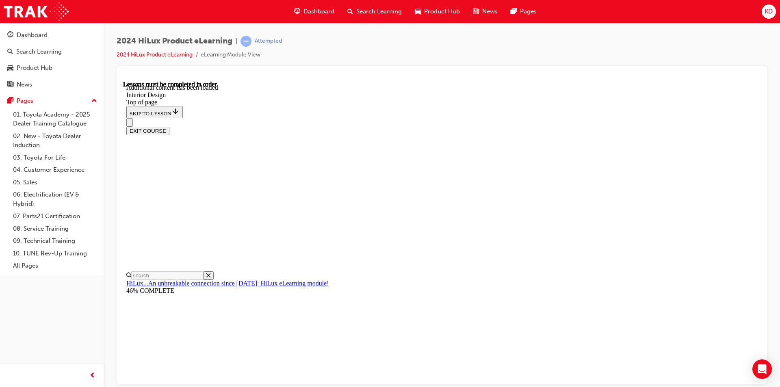
scroll to position [1122, 0]
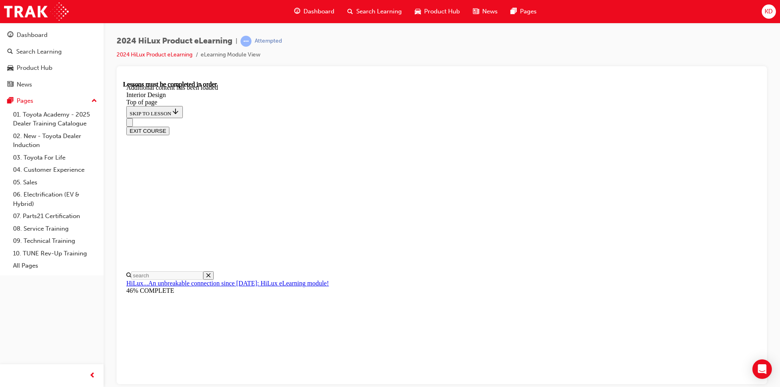
click at [571, 118] on div "EXIT COURSE" at bounding box center [438, 126] width 625 height 17
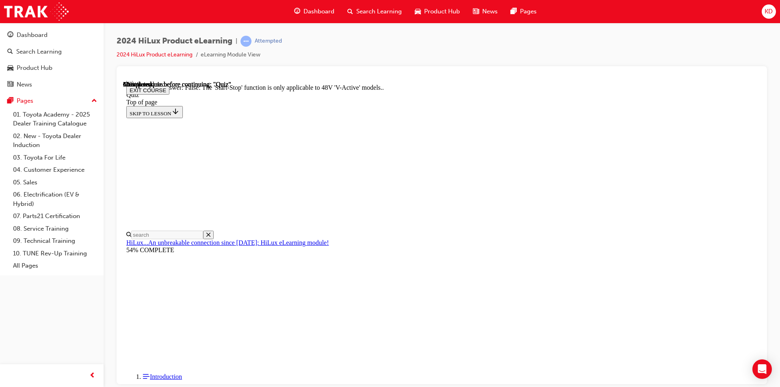
scroll to position [84, 0]
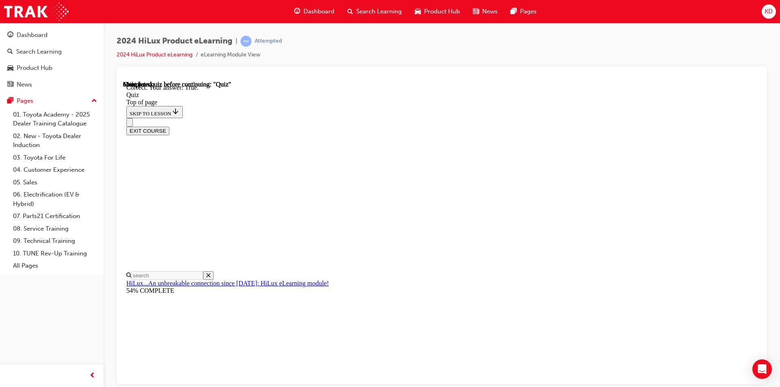
scroll to position [95, 0]
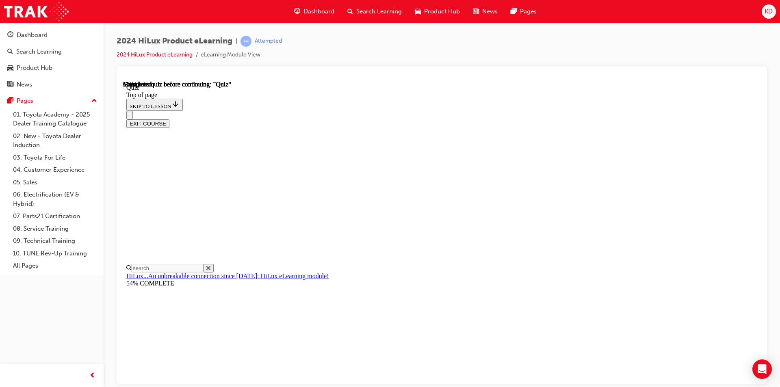
scroll to position [136, 0]
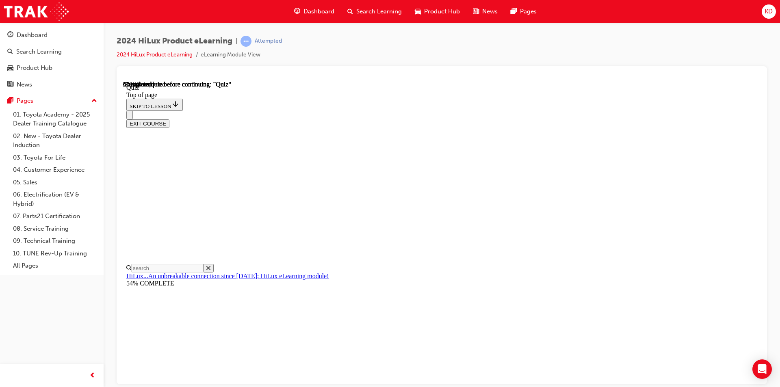
scroll to position [25, 0]
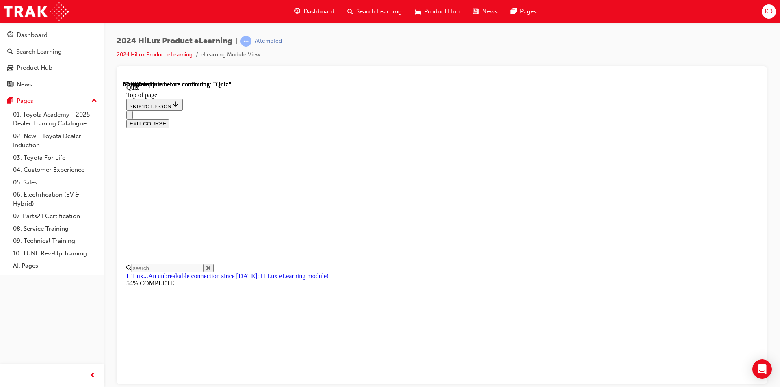
drag, startPoint x: 464, startPoint y: 318, endPoint x: 462, endPoint y: 322, distance: 4.9
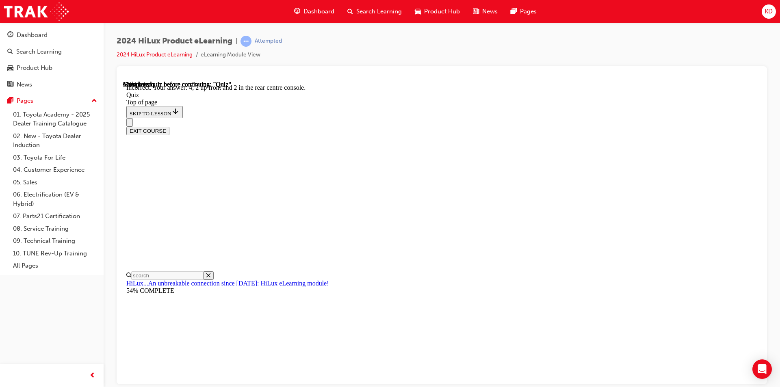
scroll to position [106, 0]
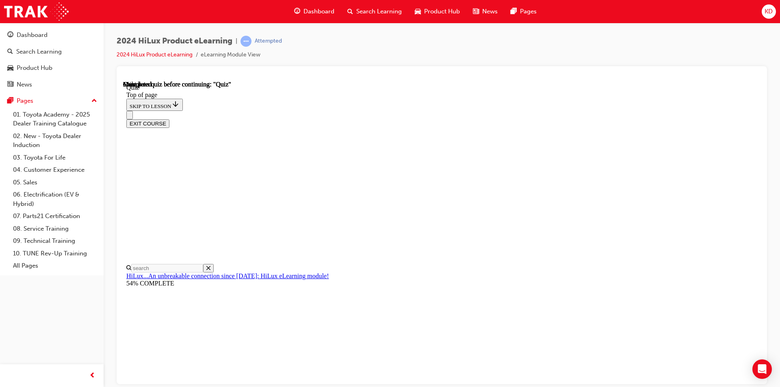
scroll to position [136, 0]
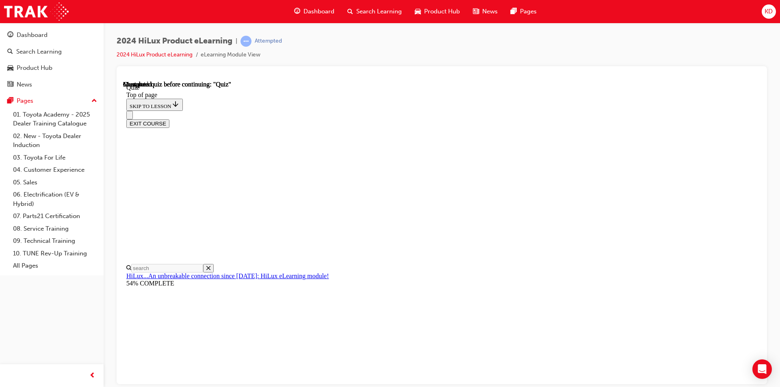
scroll to position [25, 0]
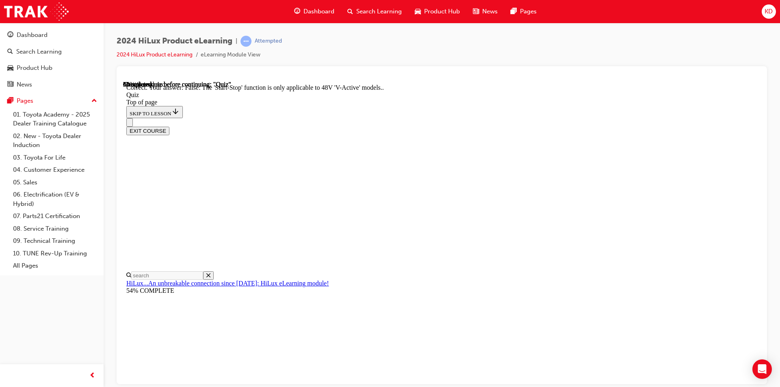
scroll to position [65, 0]
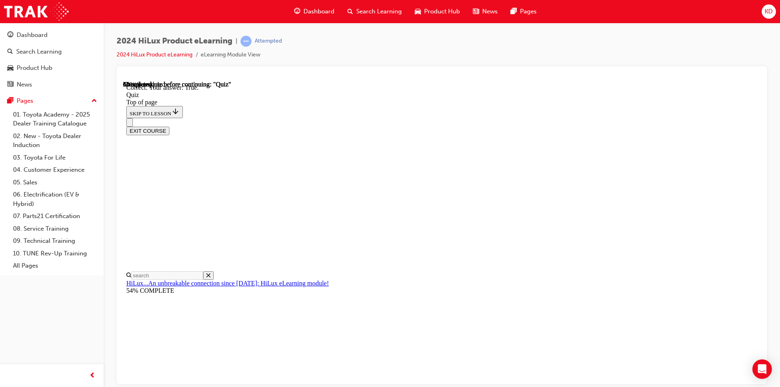
scroll to position [95, 0]
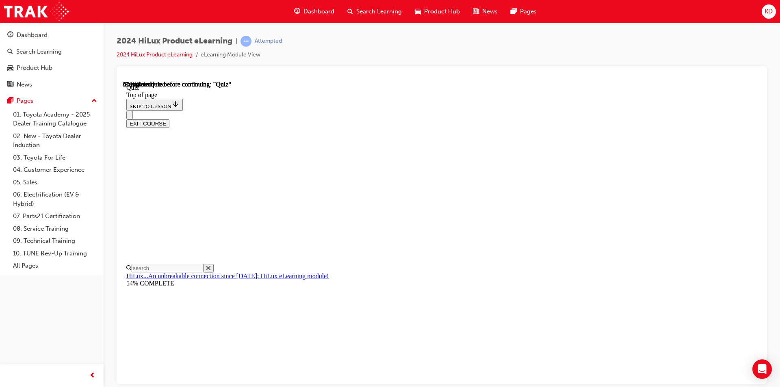
scroll to position [25, 0]
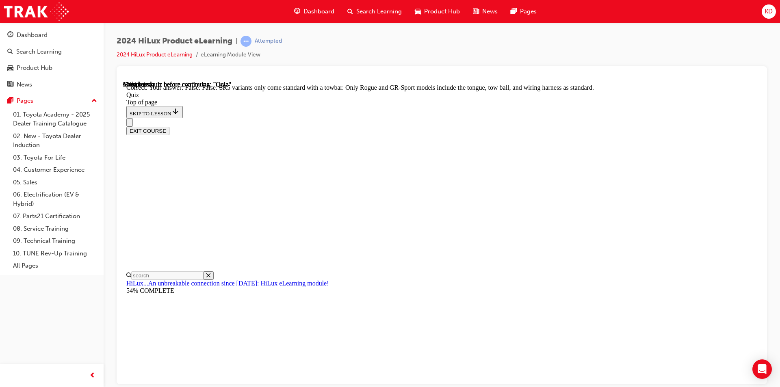
scroll to position [132, 0]
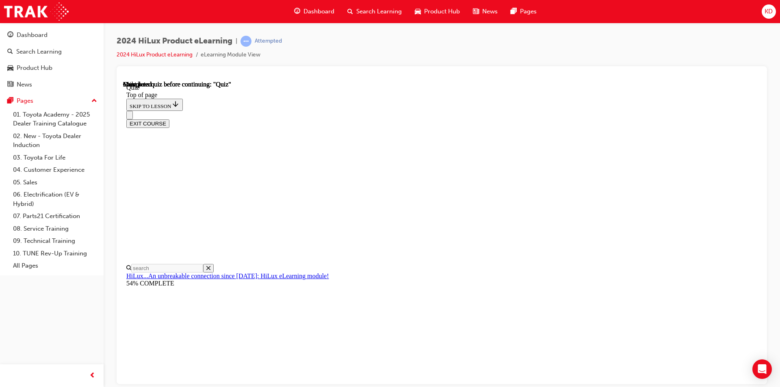
scroll to position [136, 0]
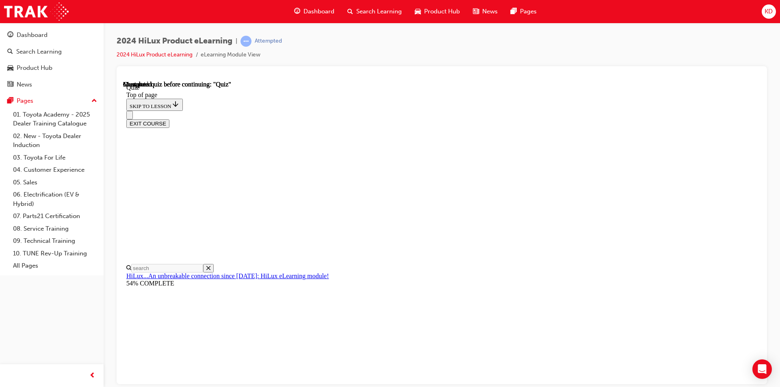
scroll to position [25, 0]
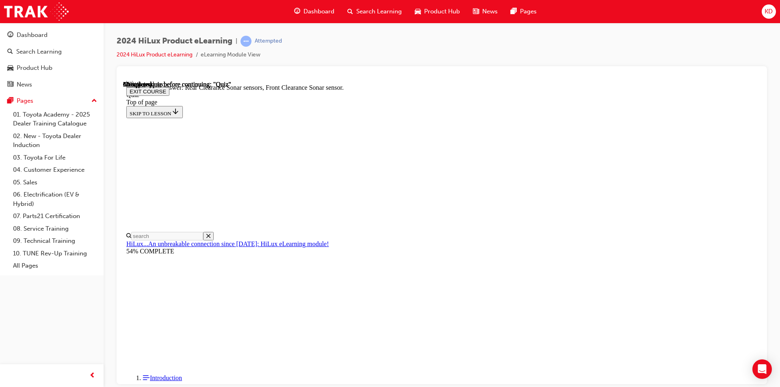
scroll to position [64, 0]
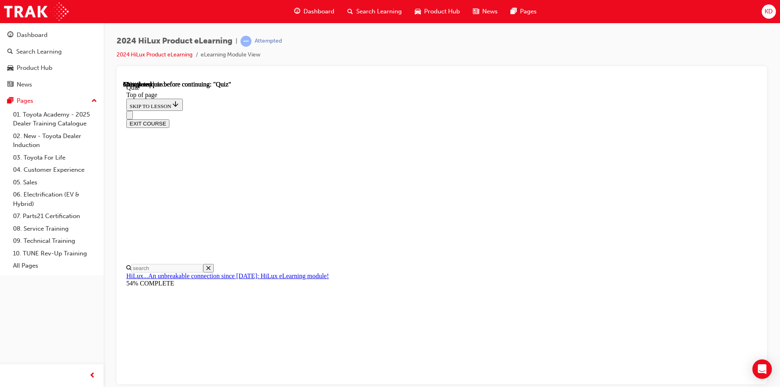
scroll to position [25, 0]
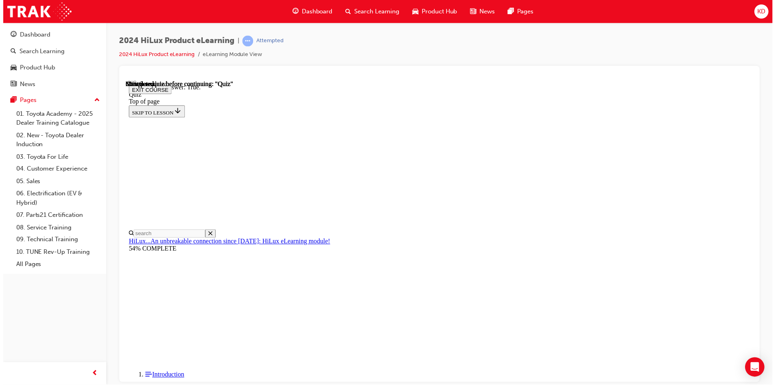
scroll to position [95, 0]
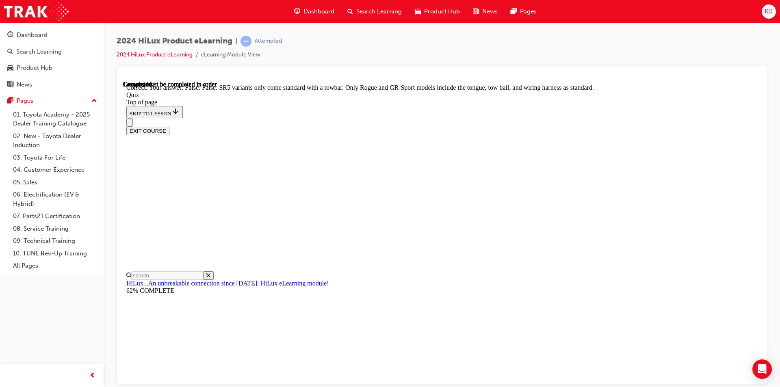
scroll to position [132, 0]
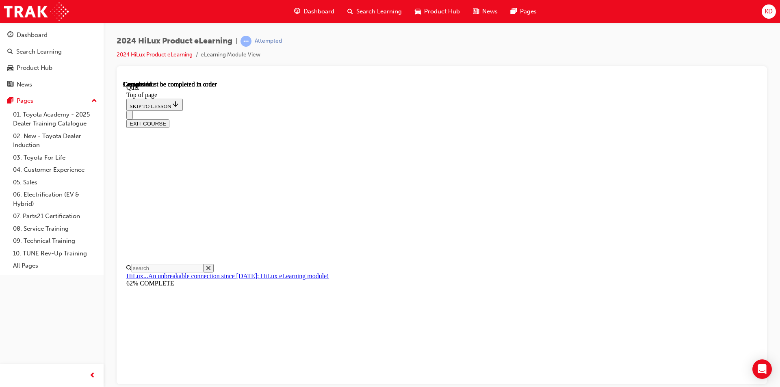
scroll to position [136, 0]
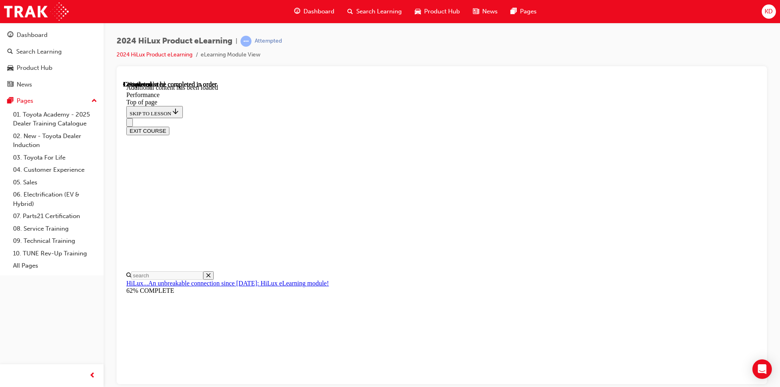
scroll to position [652, 0]
drag, startPoint x: 443, startPoint y: 245, endPoint x: 453, endPoint y: 243, distance: 9.6
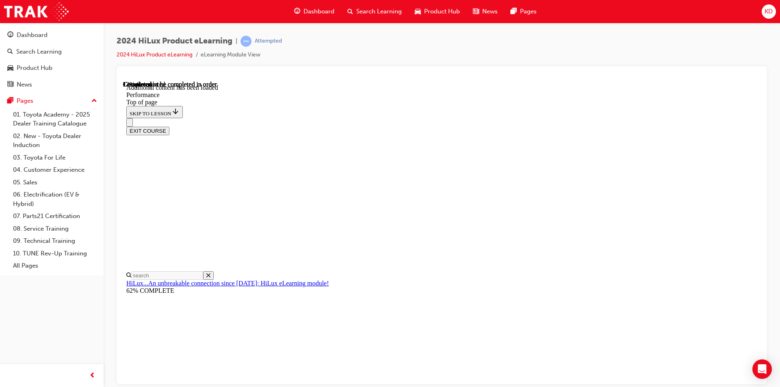
scroll to position [1641, 0]
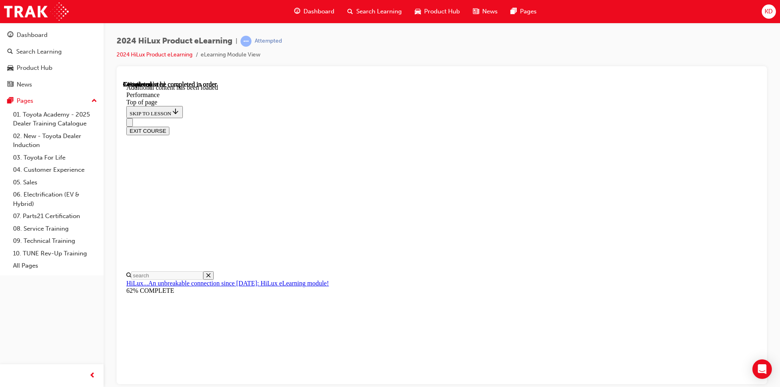
scroll to position [2926, 0]
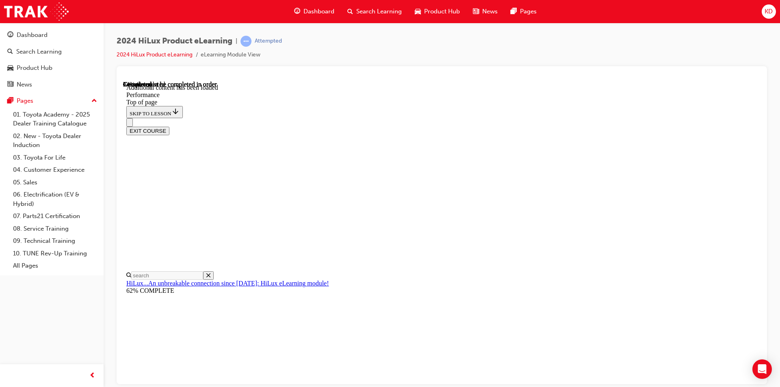
scroll to position [3523, 0]
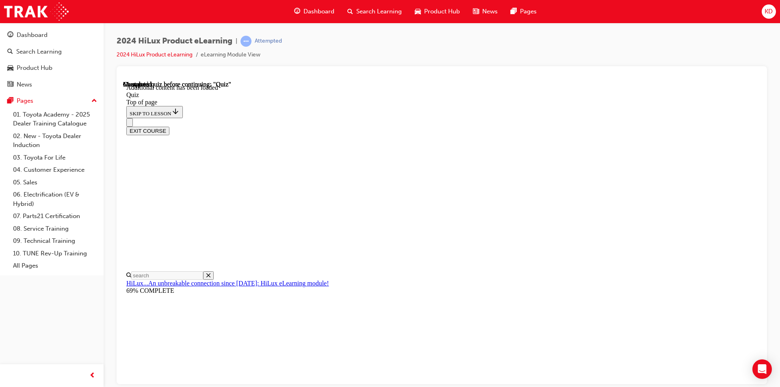
scroll to position [25, 0]
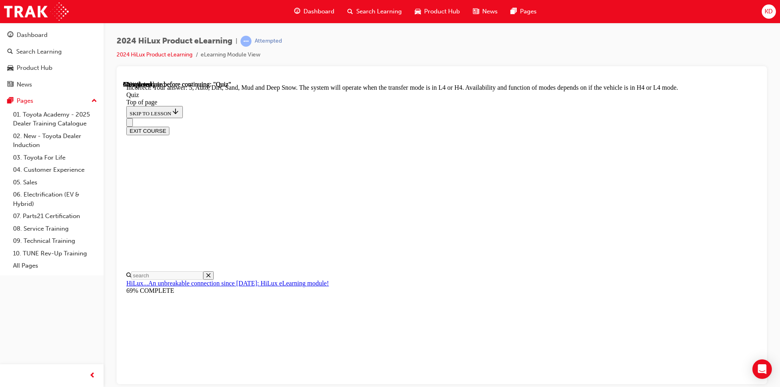
scroll to position [187, 0]
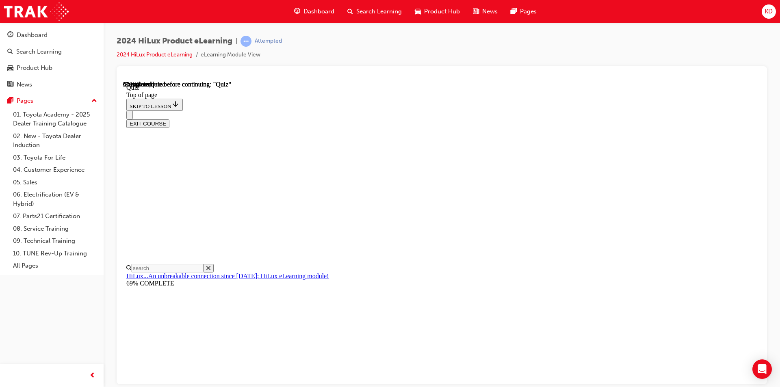
scroll to position [106, 0]
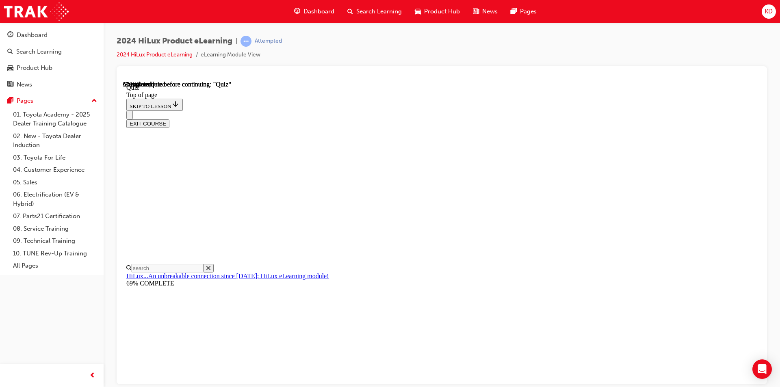
scroll to position [187, 0]
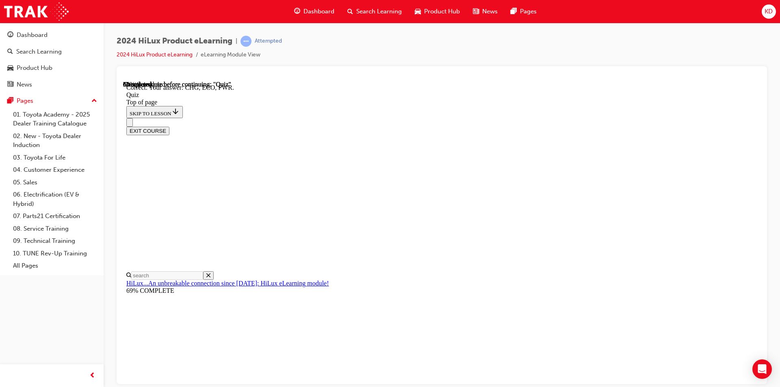
scroll to position [250, 0]
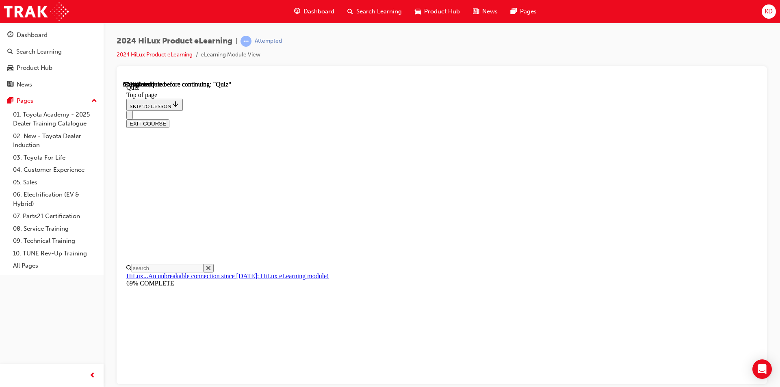
scroll to position [25, 0]
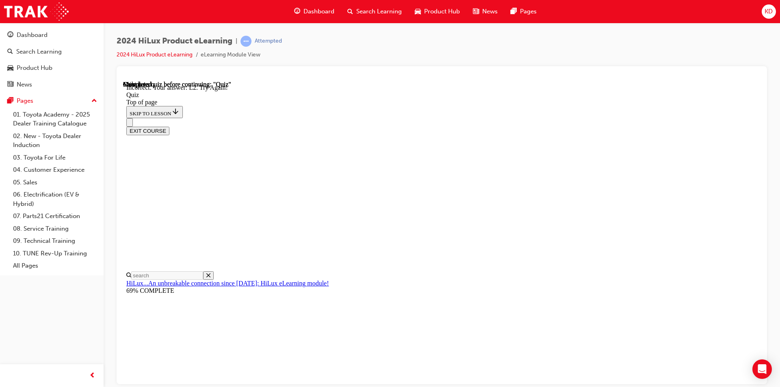
scroll to position [187, 0]
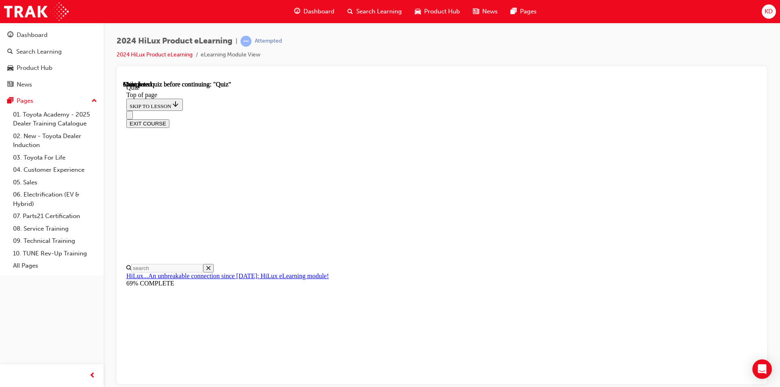
scroll to position [136, 0]
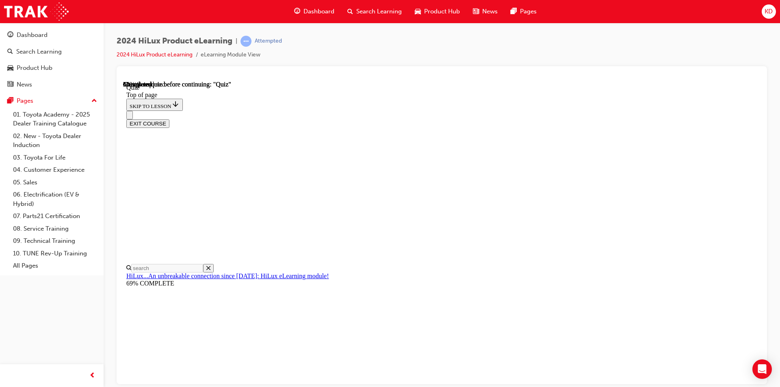
scroll to position [147, 0]
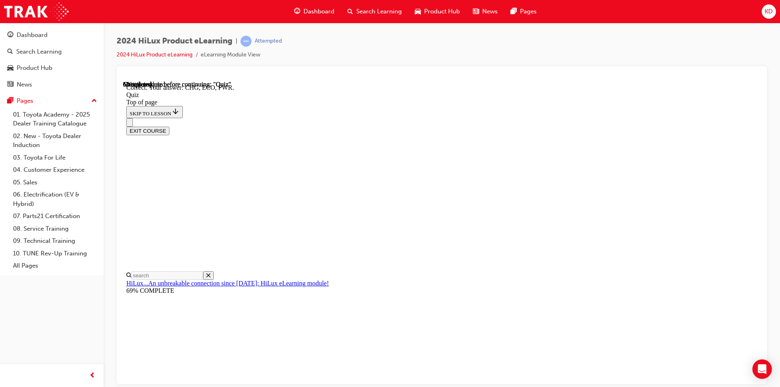
scroll to position [250, 0]
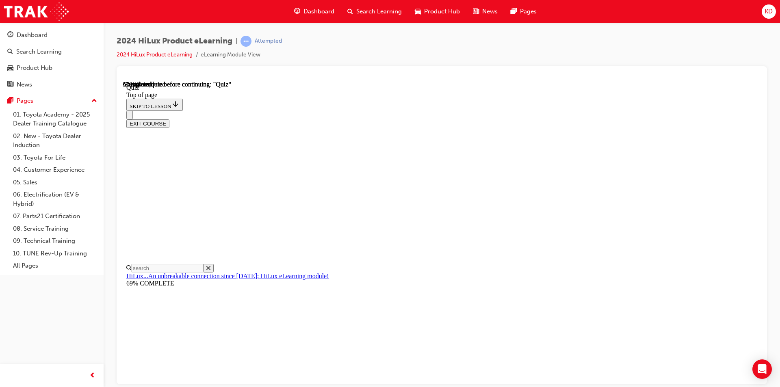
scroll to position [25, 0]
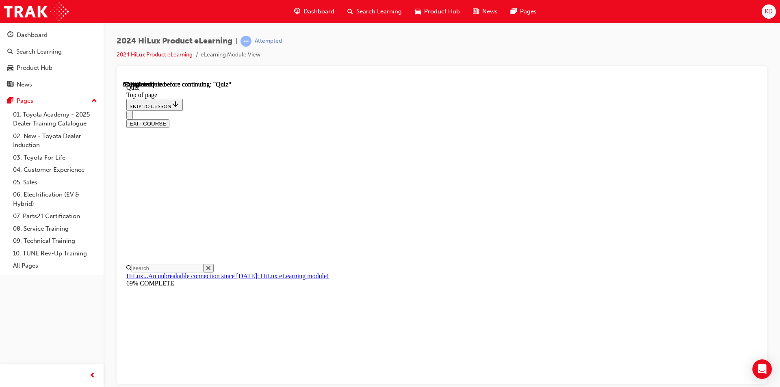
scroll to position [56, 0]
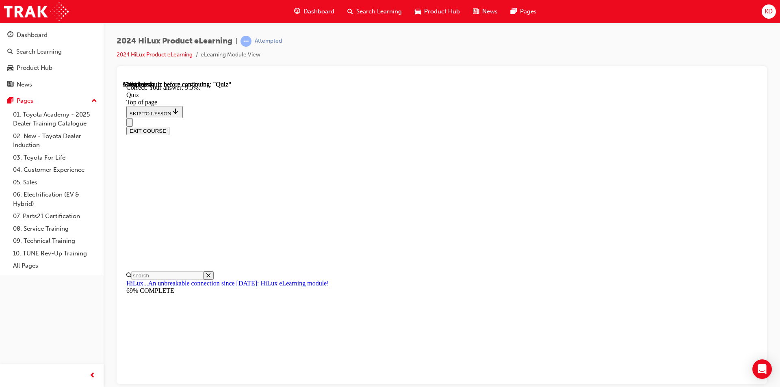
scroll to position [174, 0]
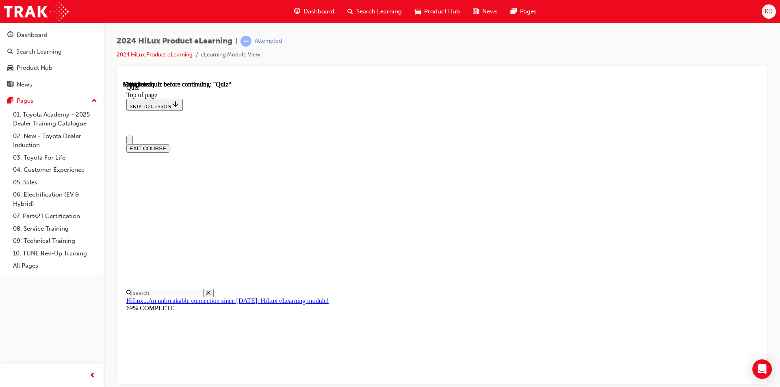
scroll to position [136, 0]
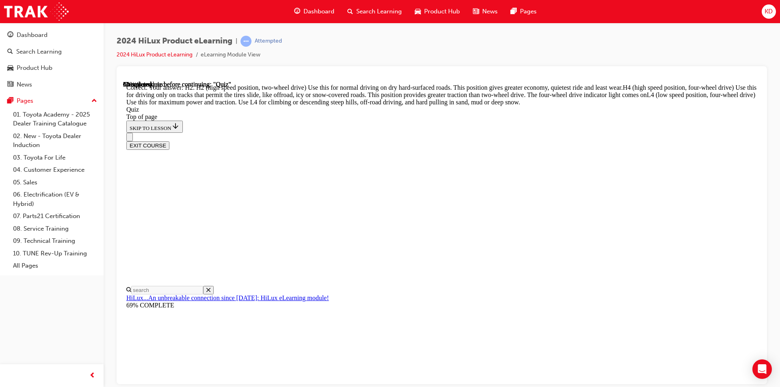
scroll to position [274, 0]
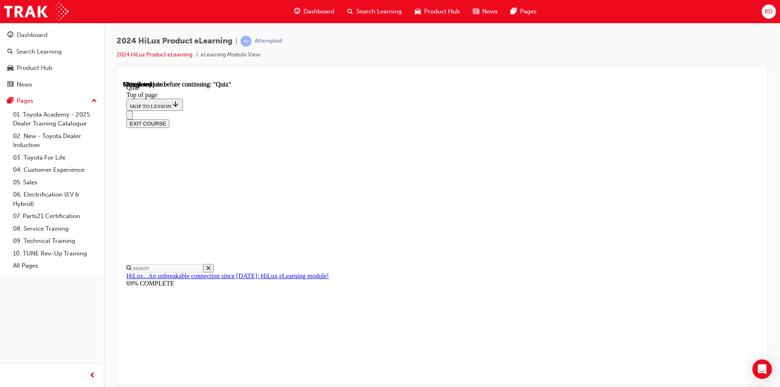
scroll to position [187, 0]
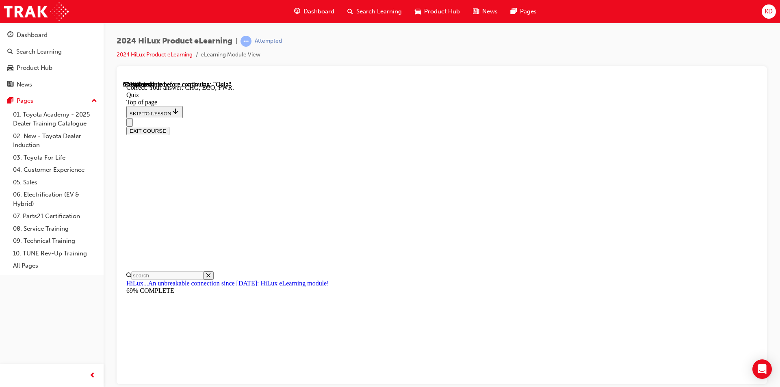
scroll to position [250, 0]
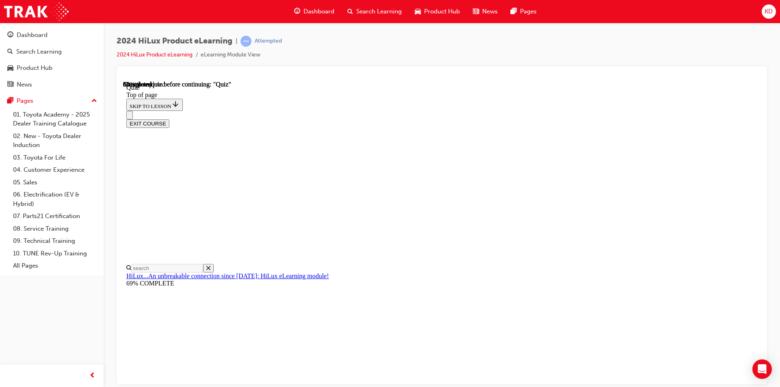
scroll to position [124, 0]
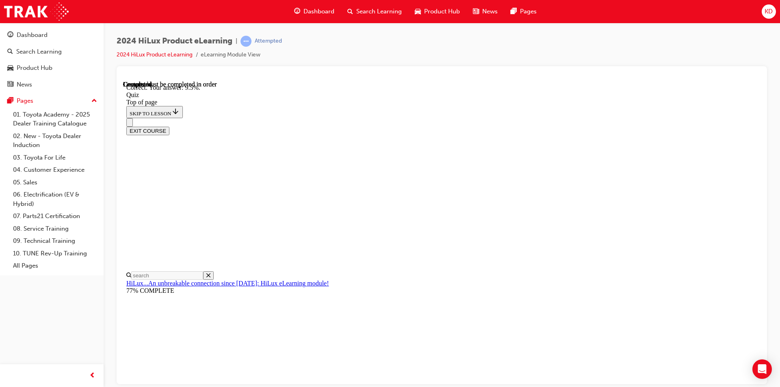
scroll to position [174, 0]
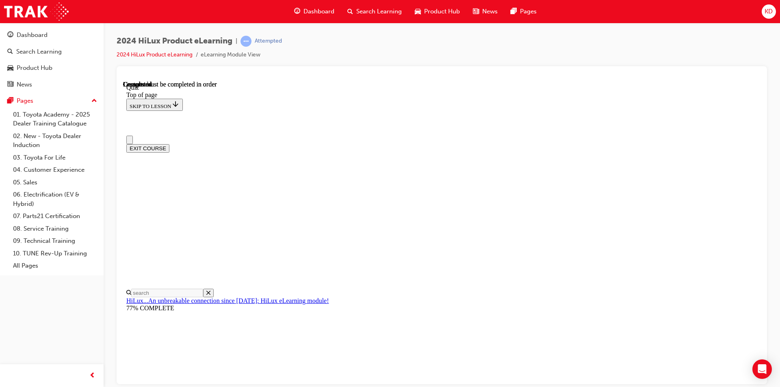
scroll to position [136, 0]
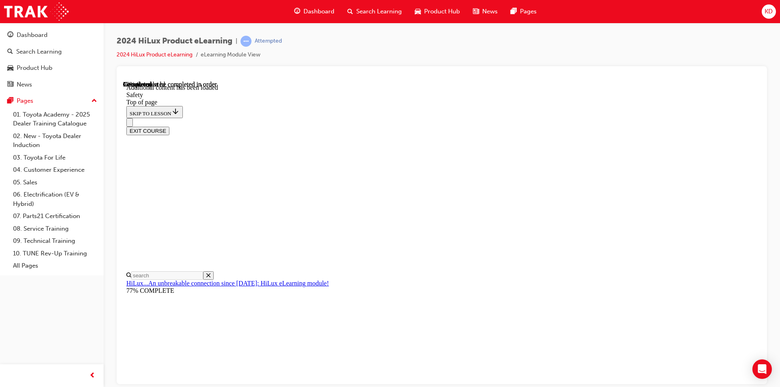
scroll to position [415, 0]
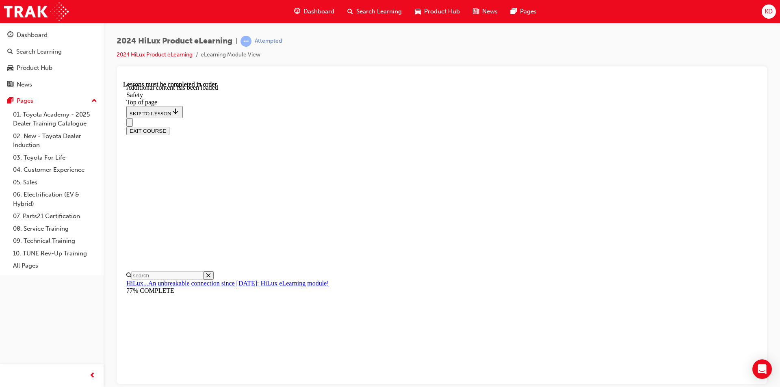
drag, startPoint x: 717, startPoint y: 192, endPoint x: 723, endPoint y: 195, distance: 6.4
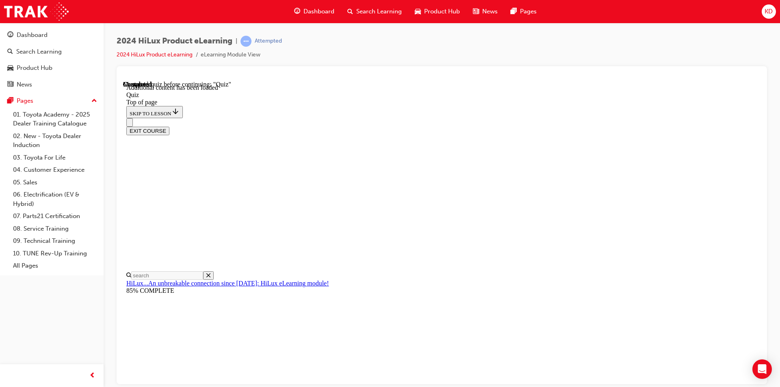
scroll to position [25, 0]
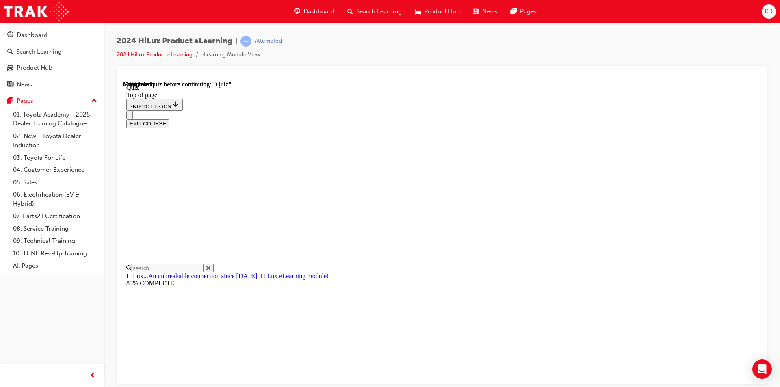
scroll to position [136, 0]
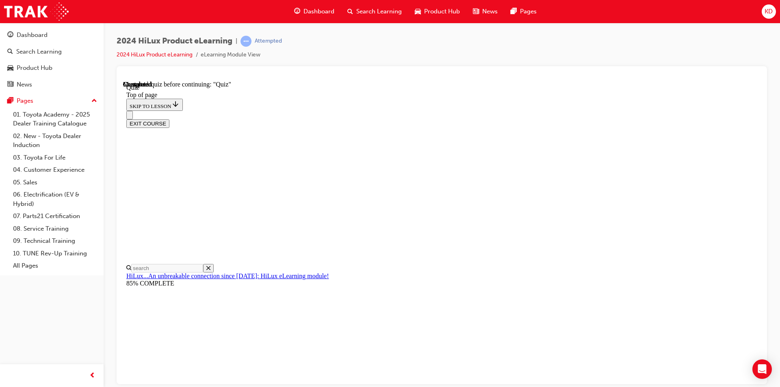
scroll to position [25, 0]
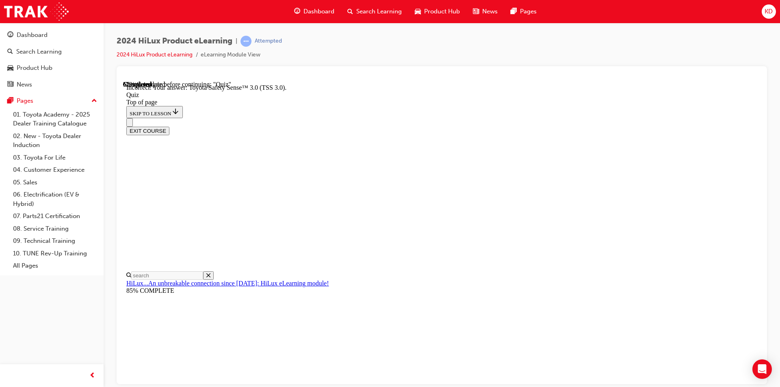
scroll to position [25, 0]
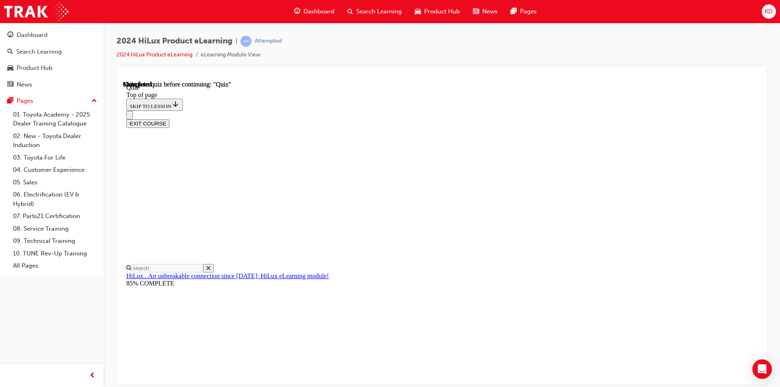
scroll to position [136, 0]
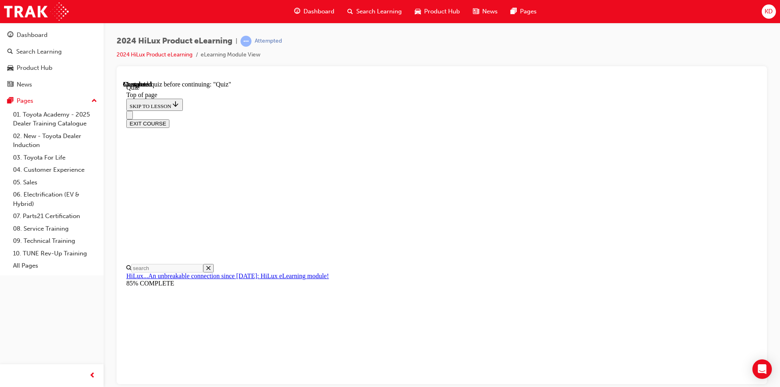
scroll to position [25, 0]
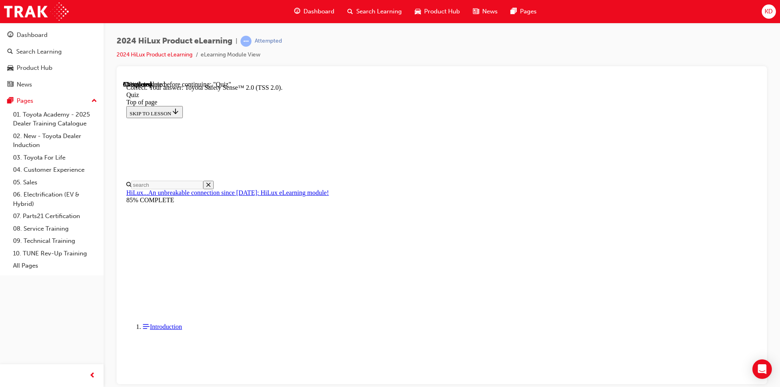
scroll to position [115, 0]
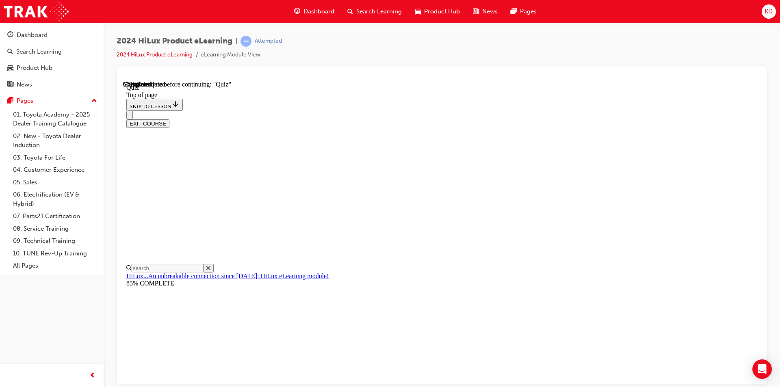
scroll to position [25, 0]
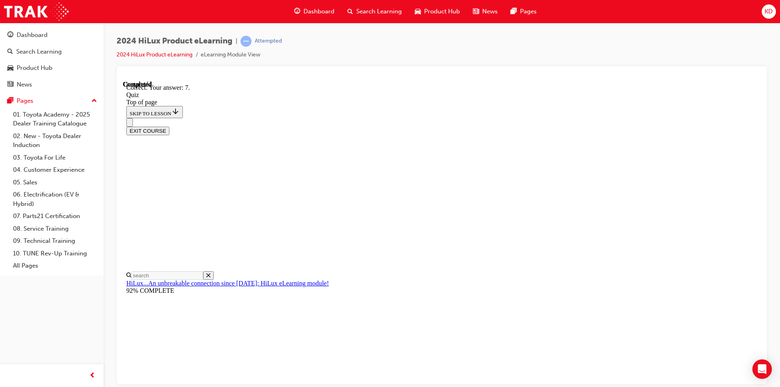
scroll to position [105, 0]
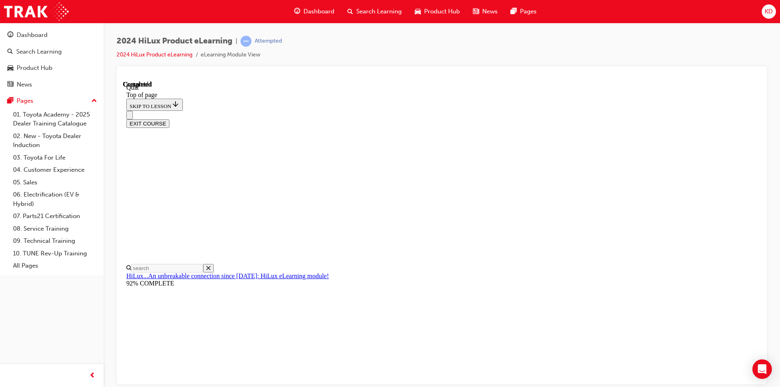
scroll to position [136, 0]
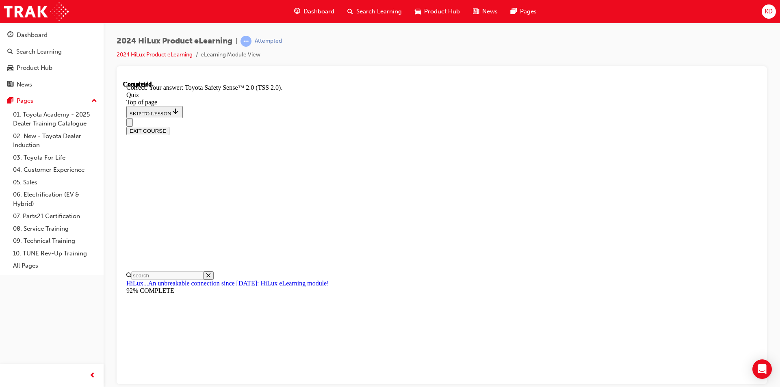
scroll to position [115, 0]
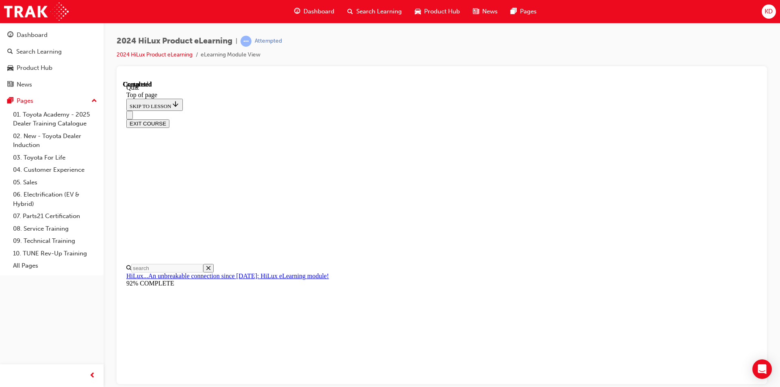
scroll to position [136, 0]
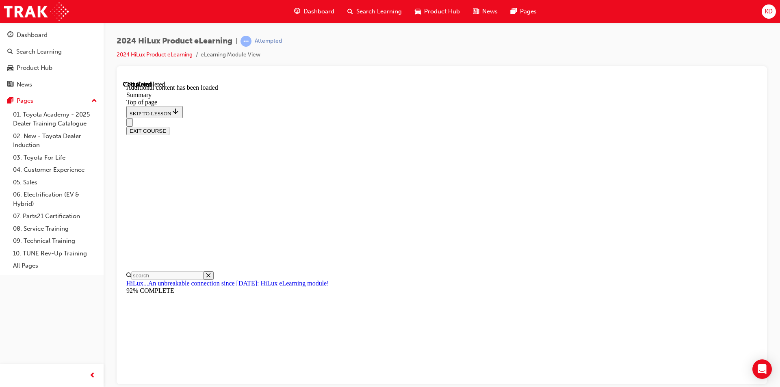
scroll to position [793, 0]
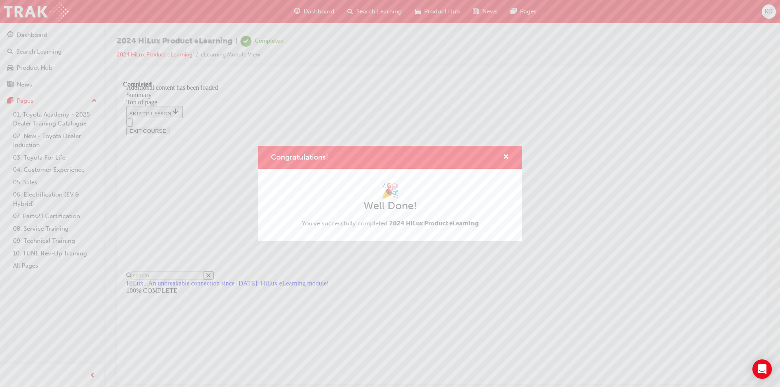
click at [735, 86] on div "Congratulations! 🎉 Well Done! You've successfully completed 2024 HiLux Product …" at bounding box center [390, 193] width 780 height 387
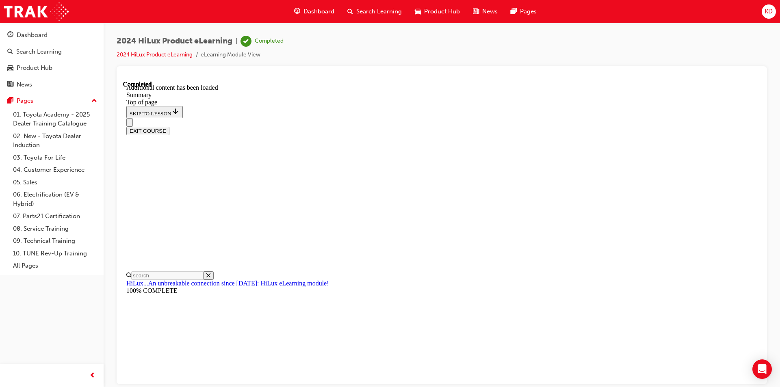
click at [169, 126] on button "EXIT COURSE" at bounding box center [147, 130] width 43 height 9
